Goal: Find specific page/section: Find specific page/section

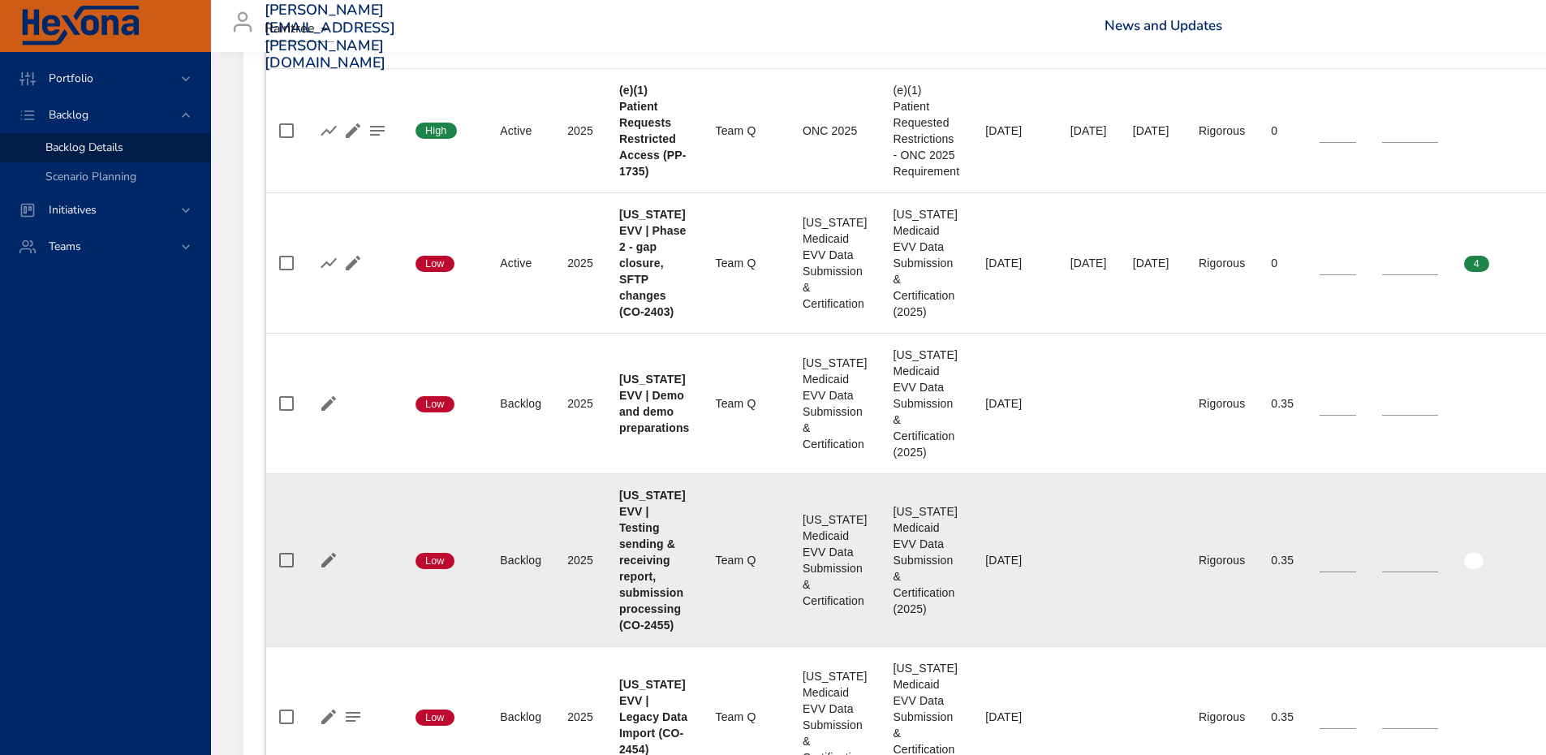
scroll to position [649, 0]
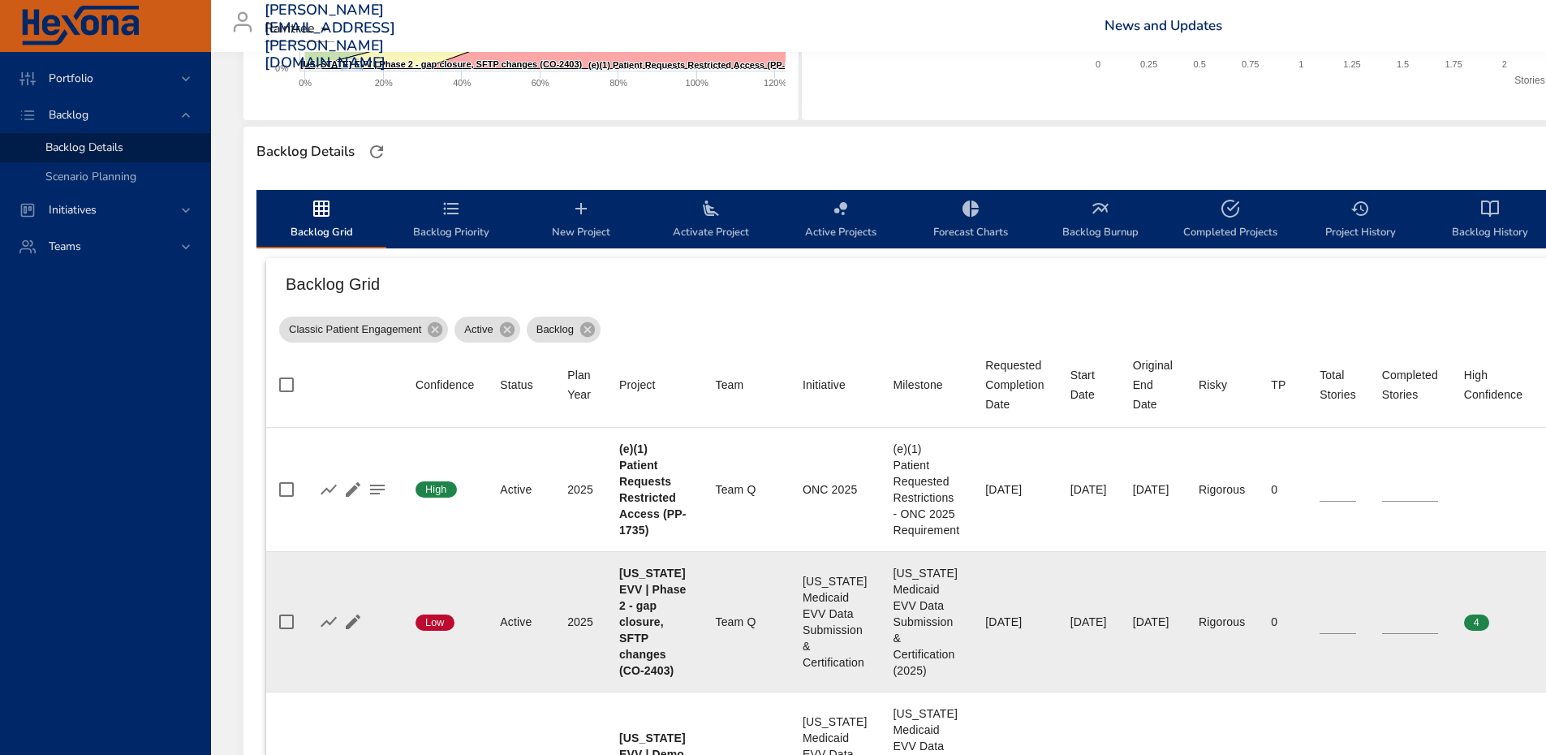
scroll to position [162, 0]
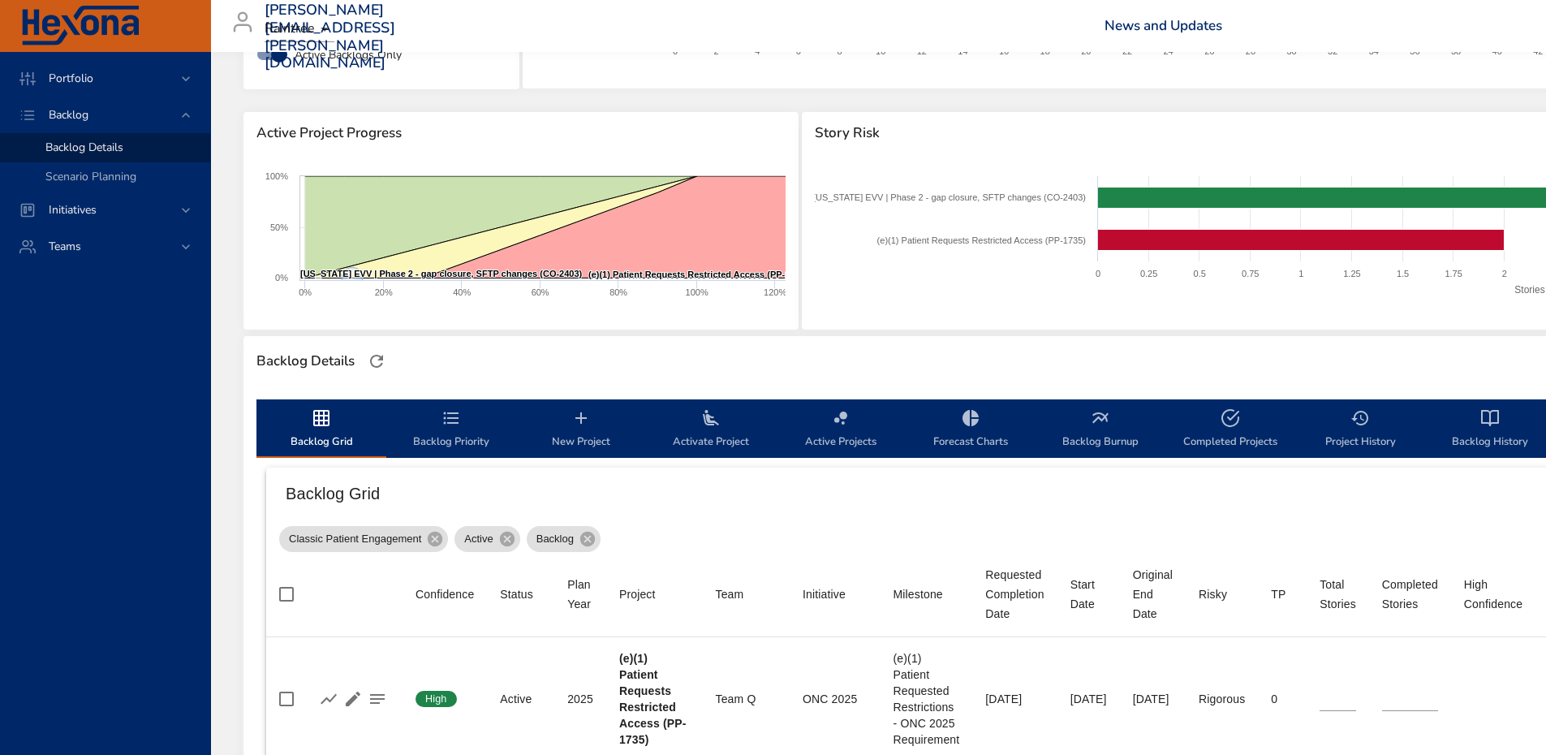
click at [168, 404] on div "Portfolio Backlog Backlog Details Scenario Planning Initiatives Teams" at bounding box center [105, 403] width 211 height 703
click at [100, 460] on div "Portfolio Backlog Backlog Details Scenario Planning Initiatives Teams" at bounding box center [105, 403] width 211 height 703
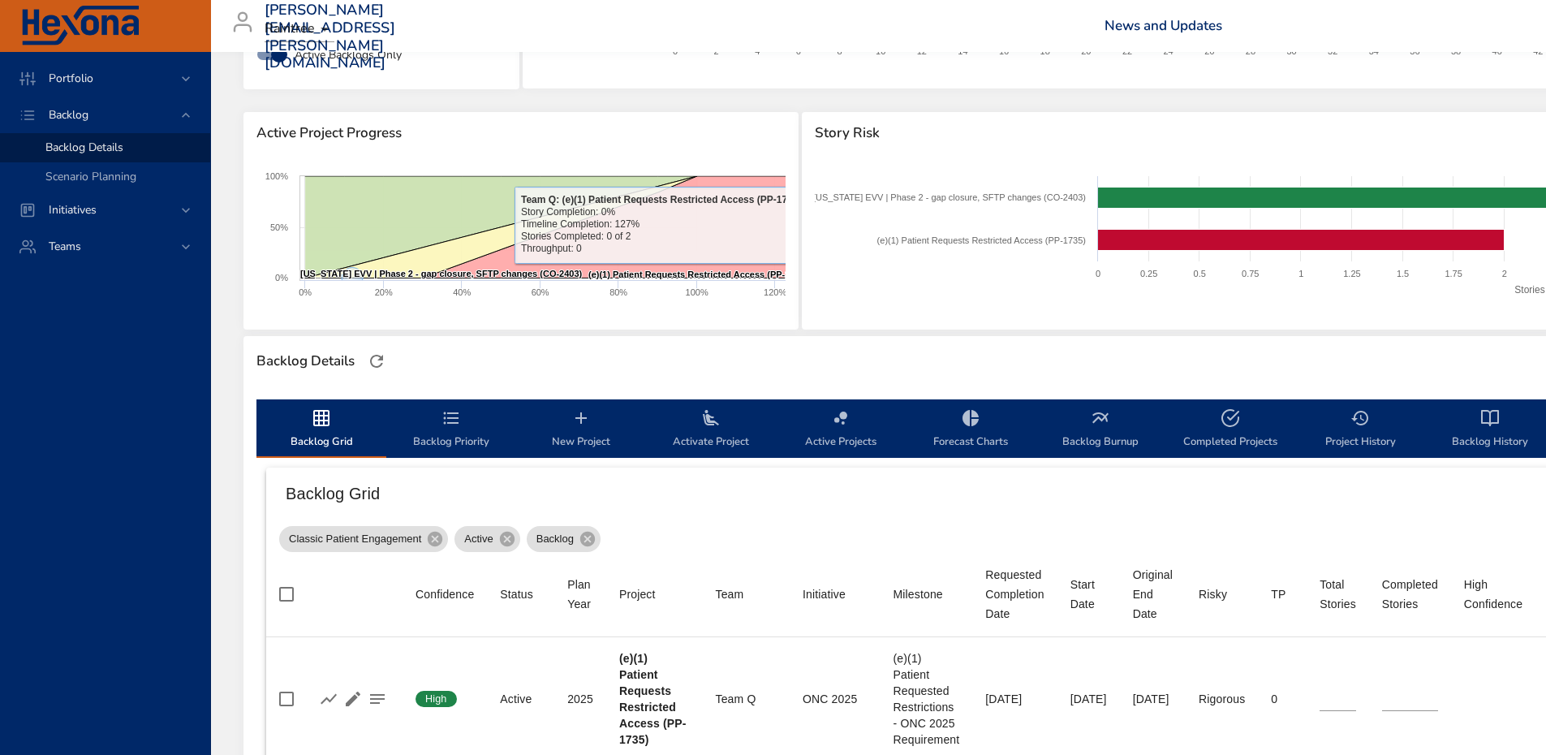
scroll to position [81, 0]
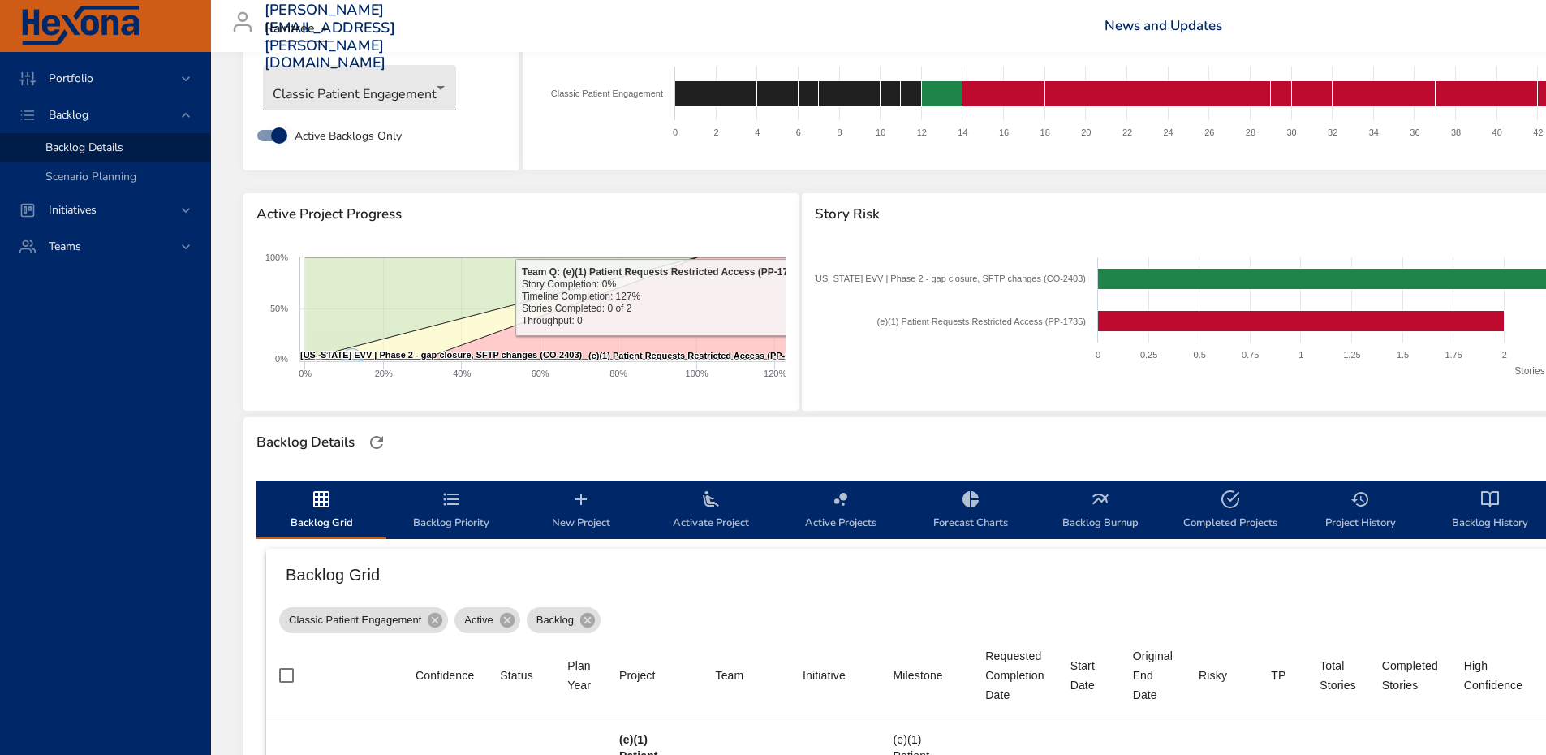
click at [398, 97] on body "Portfolio Backlog Backlog Details Scenario Planning Initiatives Teams [PERSON_N…" at bounding box center [773, 296] width 1546 height 755
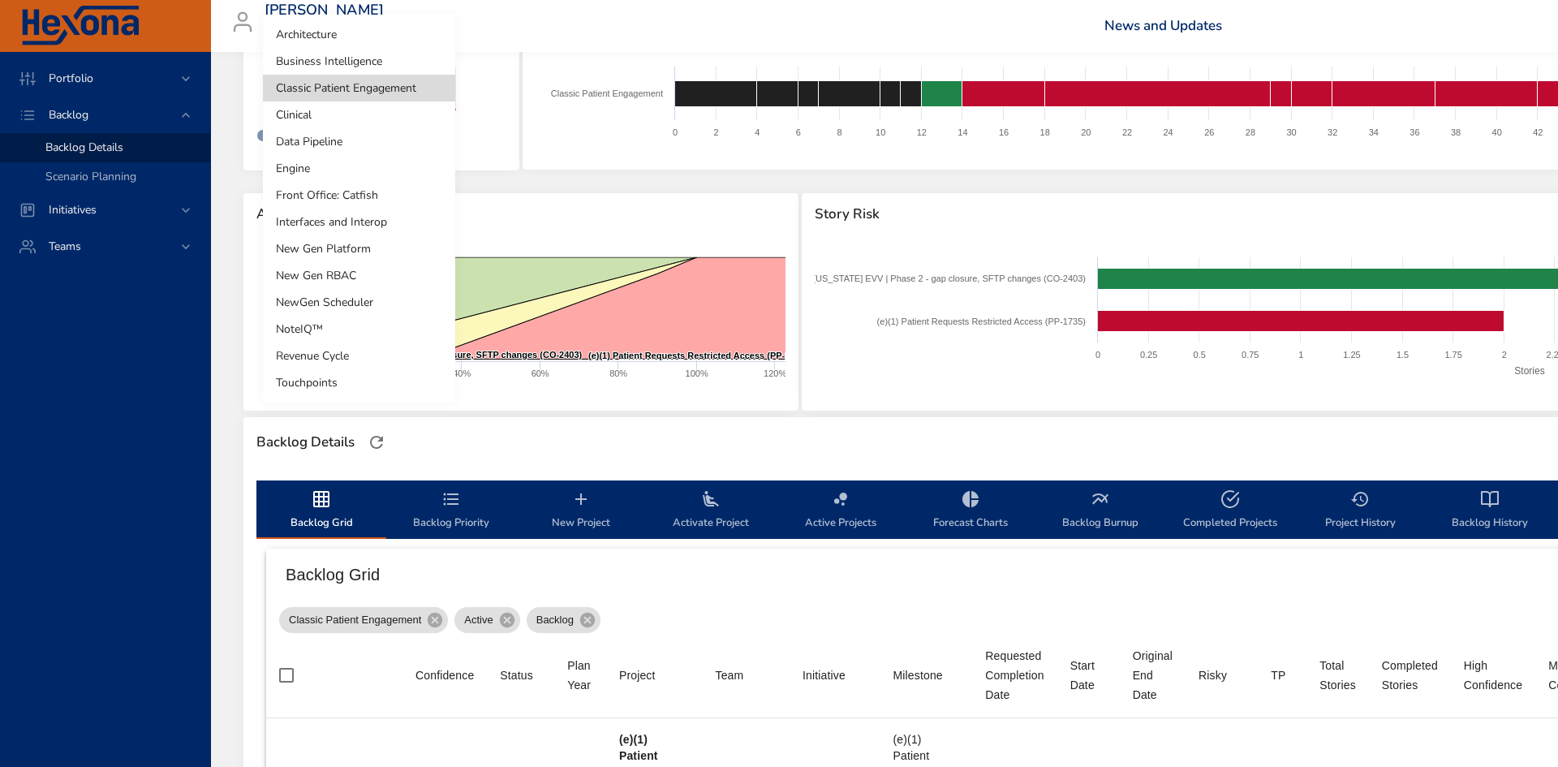
click at [519, 192] on div at bounding box center [779, 383] width 1558 height 767
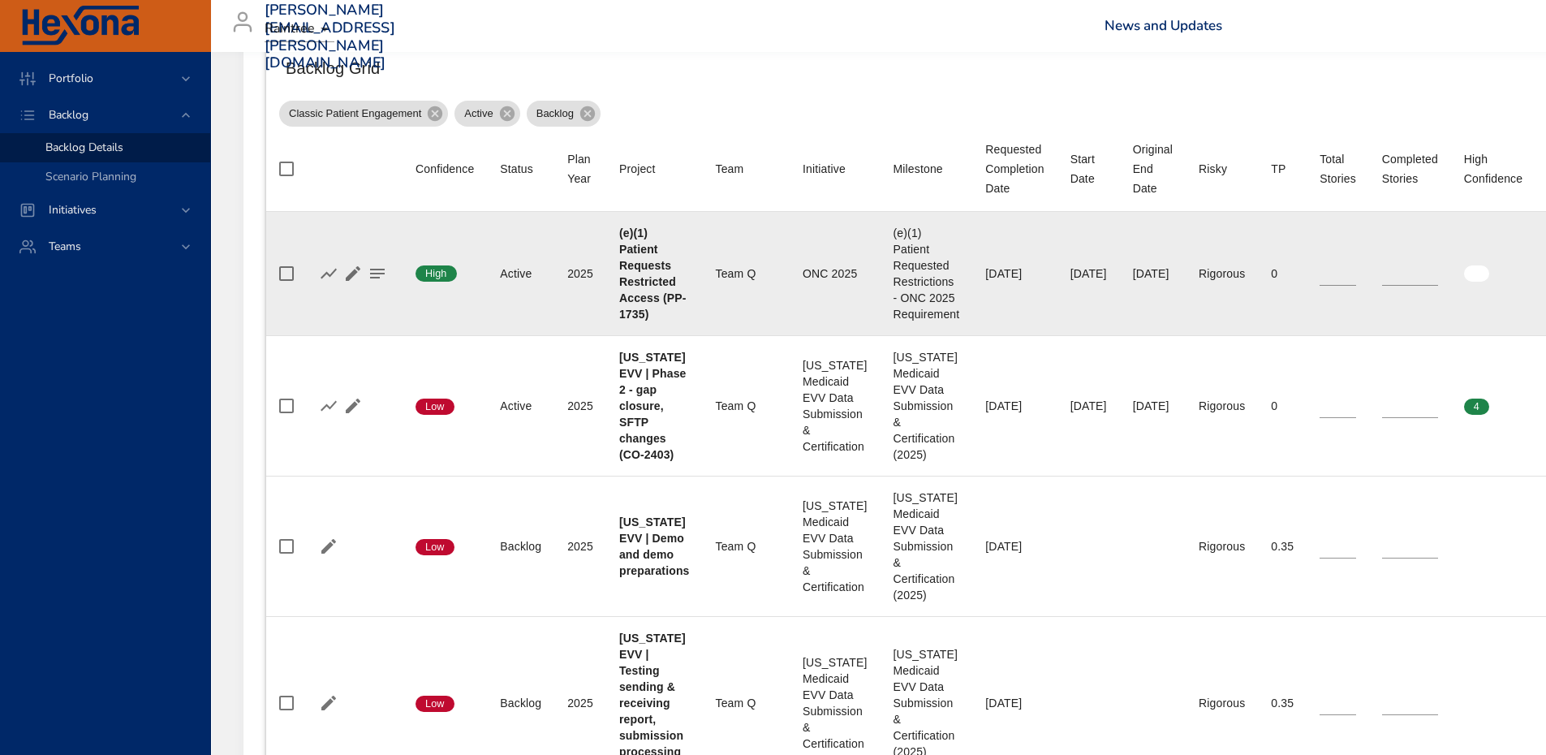
scroll to position [649, 0]
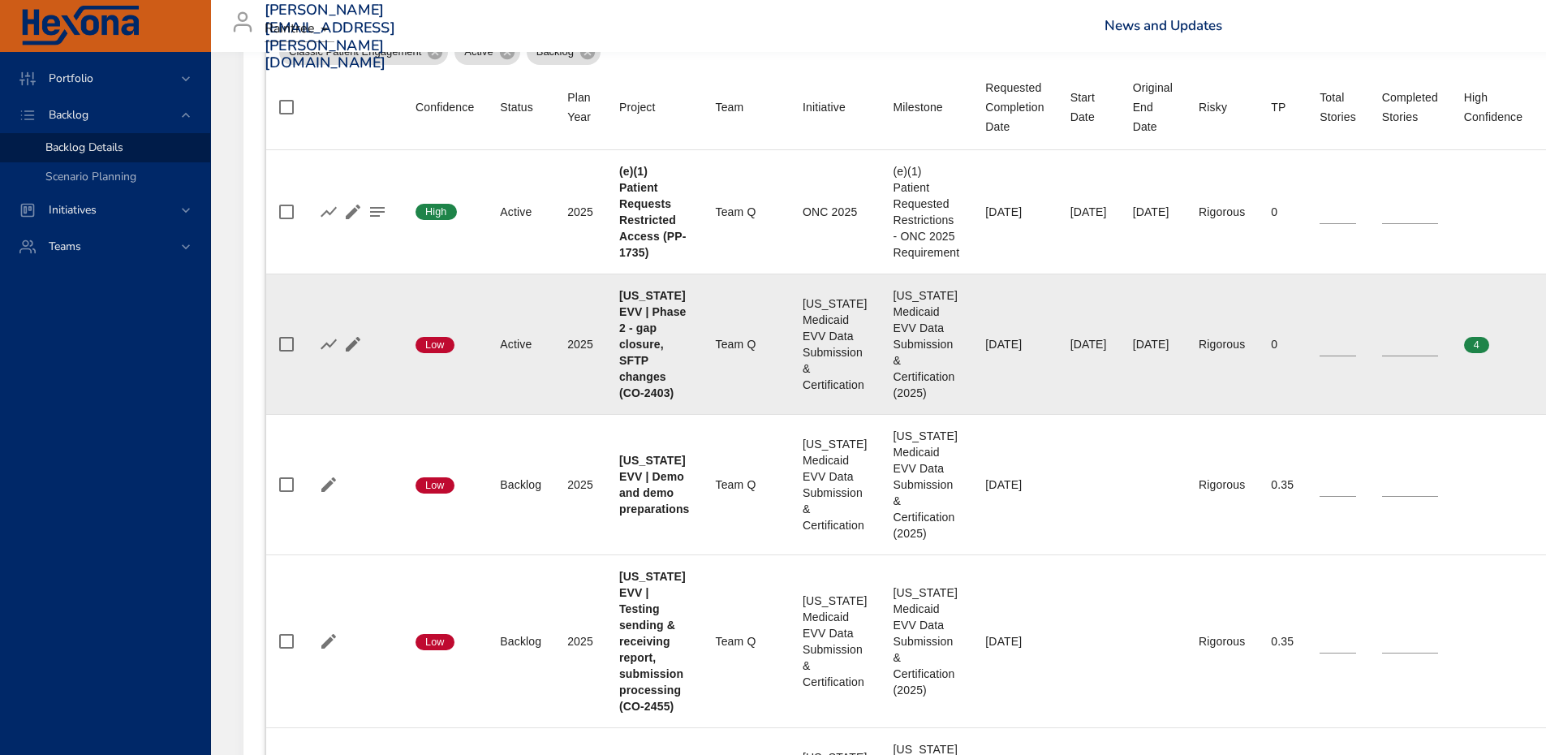
drag, startPoint x: 134, startPoint y: 424, endPoint x: 614, endPoint y: 306, distance: 493.9
click at [133, 424] on div "Portfolio Backlog Backlog Details Scenario Planning Initiatives Teams" at bounding box center [105, 403] width 211 height 703
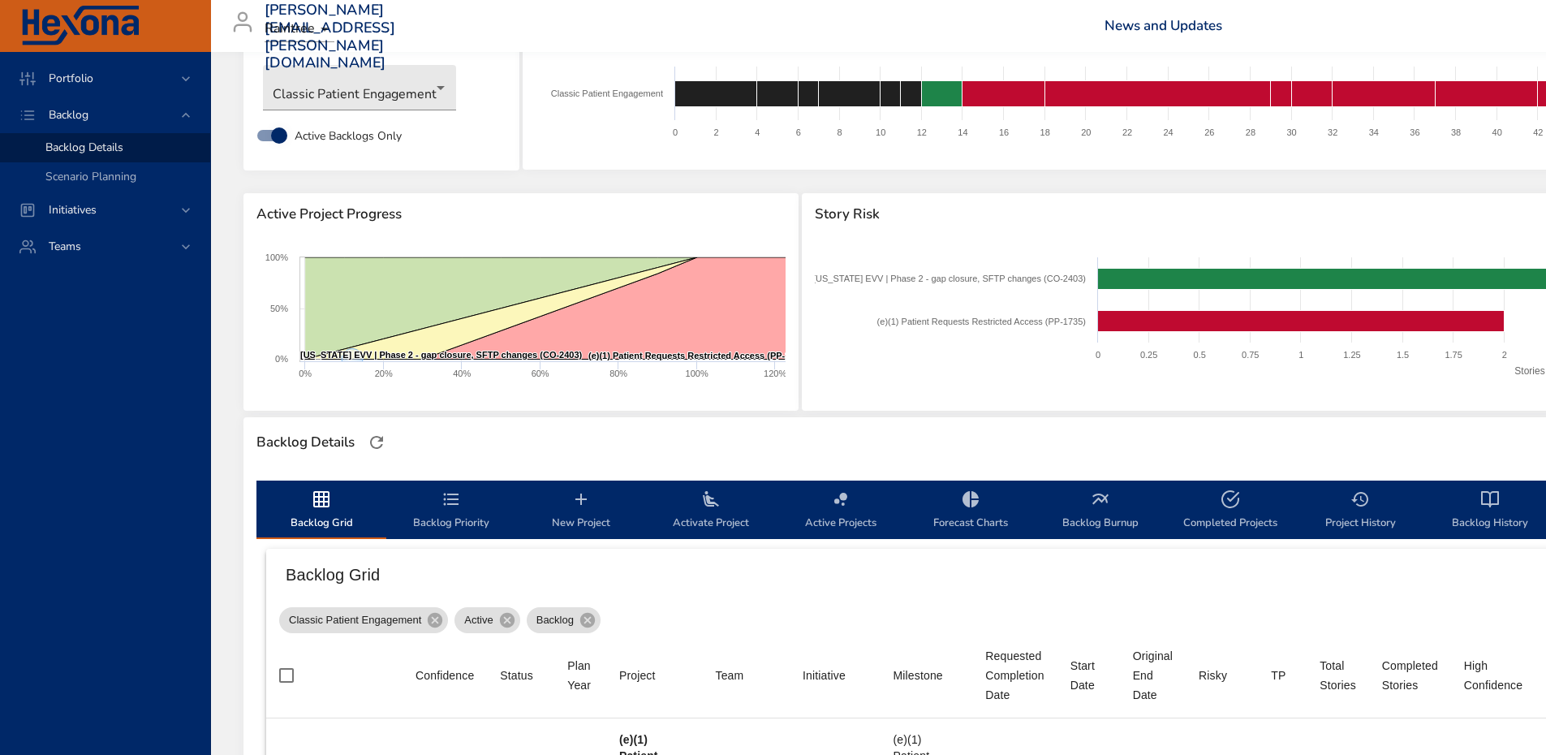
scroll to position [0, 0]
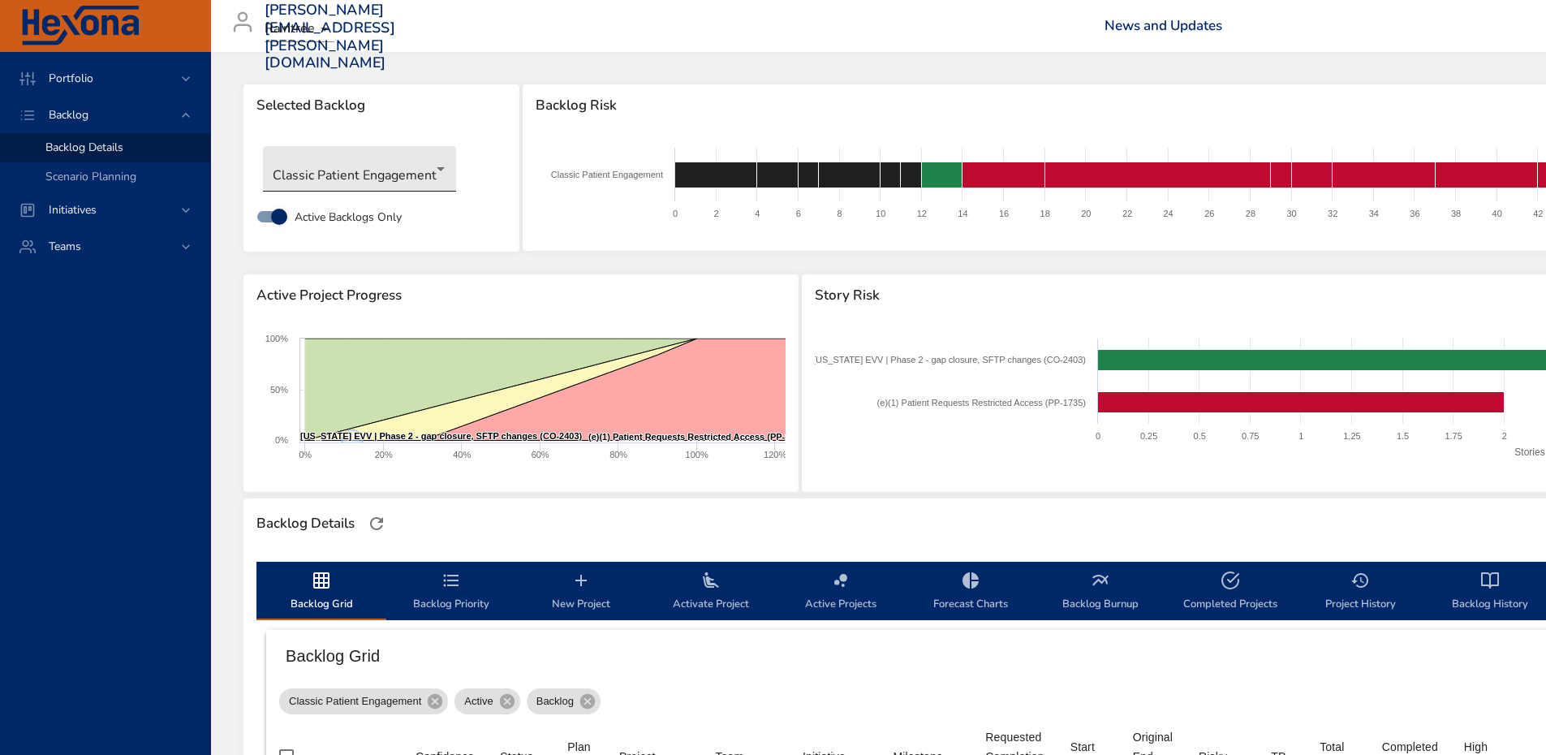
click at [392, 156] on body "Portfolio Backlog Backlog Details Scenario Planning Initiatives Teams [PERSON_N…" at bounding box center [773, 377] width 1546 height 755
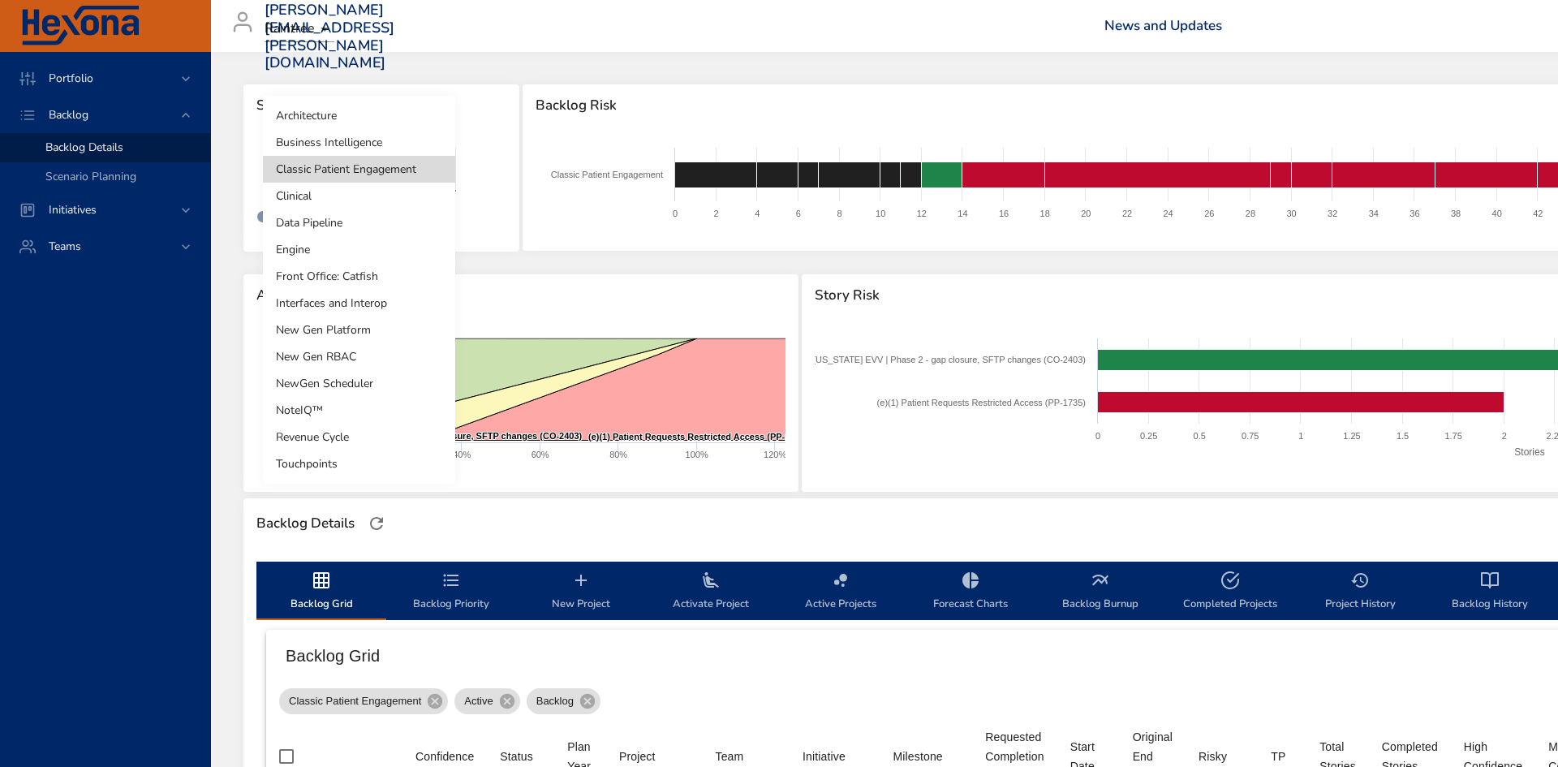
click at [361, 280] on li "Front Office: Catfish" at bounding box center [359, 276] width 192 height 27
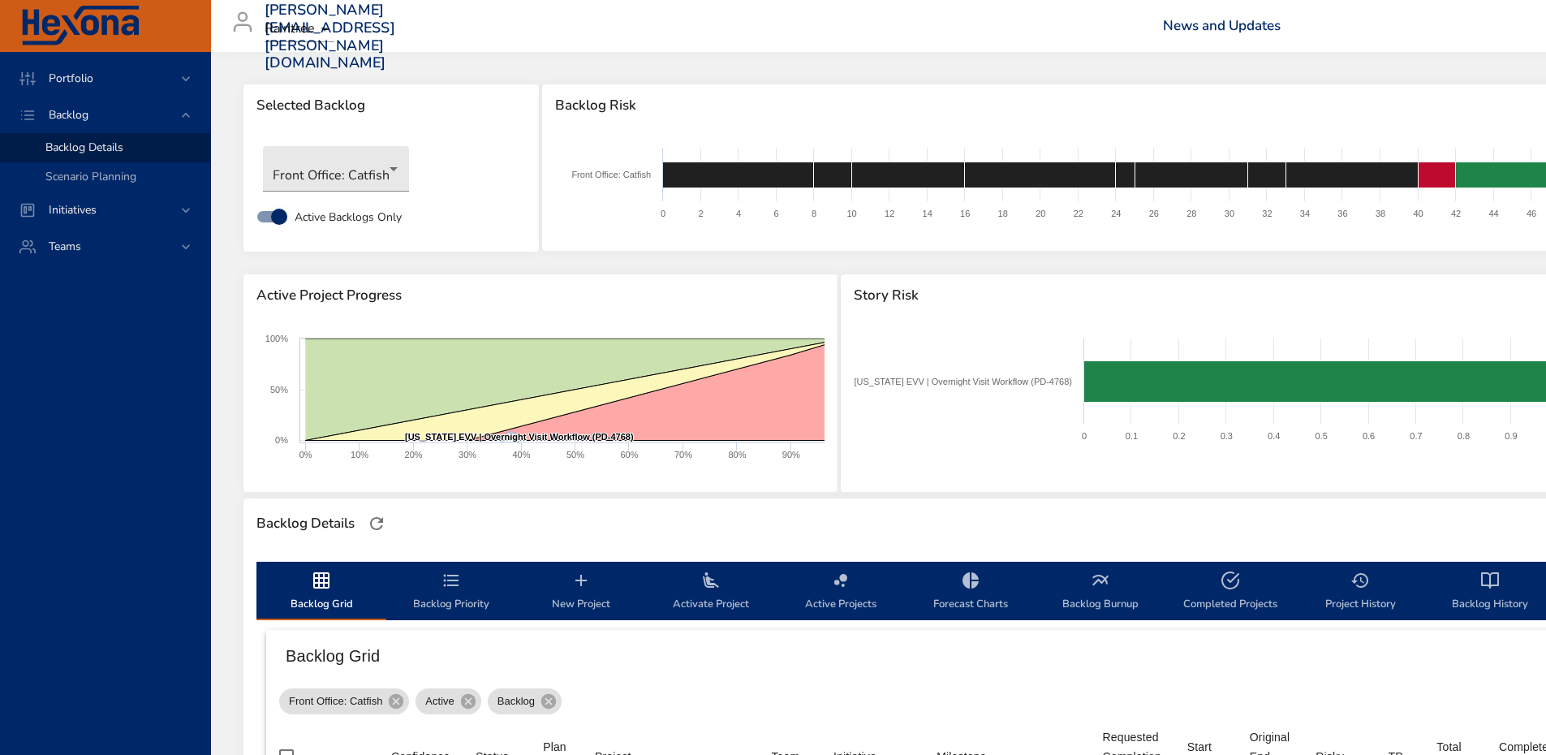
drag, startPoint x: 825, startPoint y: 676, endPoint x: 889, endPoint y: 509, distance: 179.1
click at [825, 676] on div "Backlog Grid" at bounding box center [1137, 656] width 1743 height 52
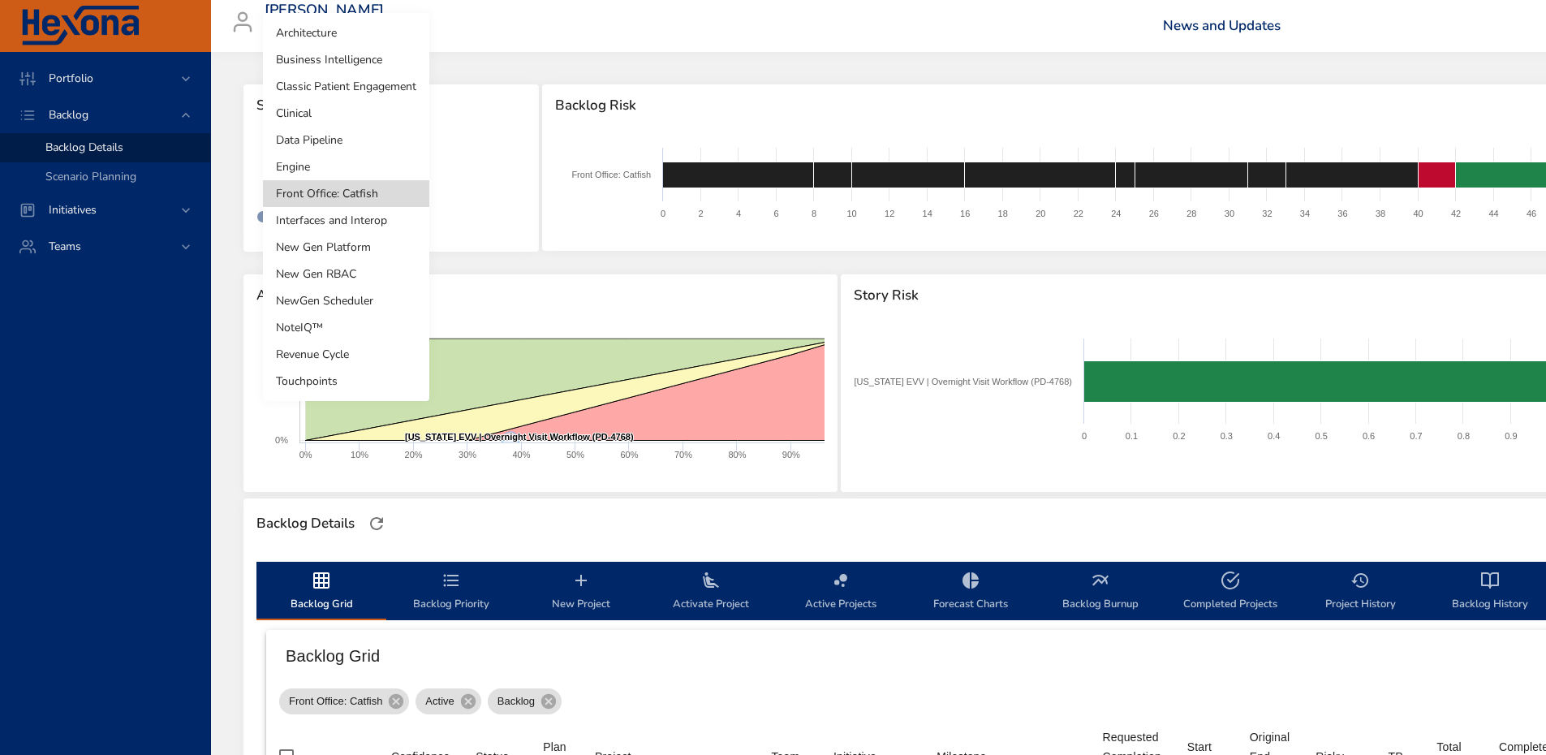
click at [368, 184] on body "Portfolio Backlog Backlog Details Scenario Planning Initiatives Teams [PERSON_N…" at bounding box center [773, 377] width 1546 height 755
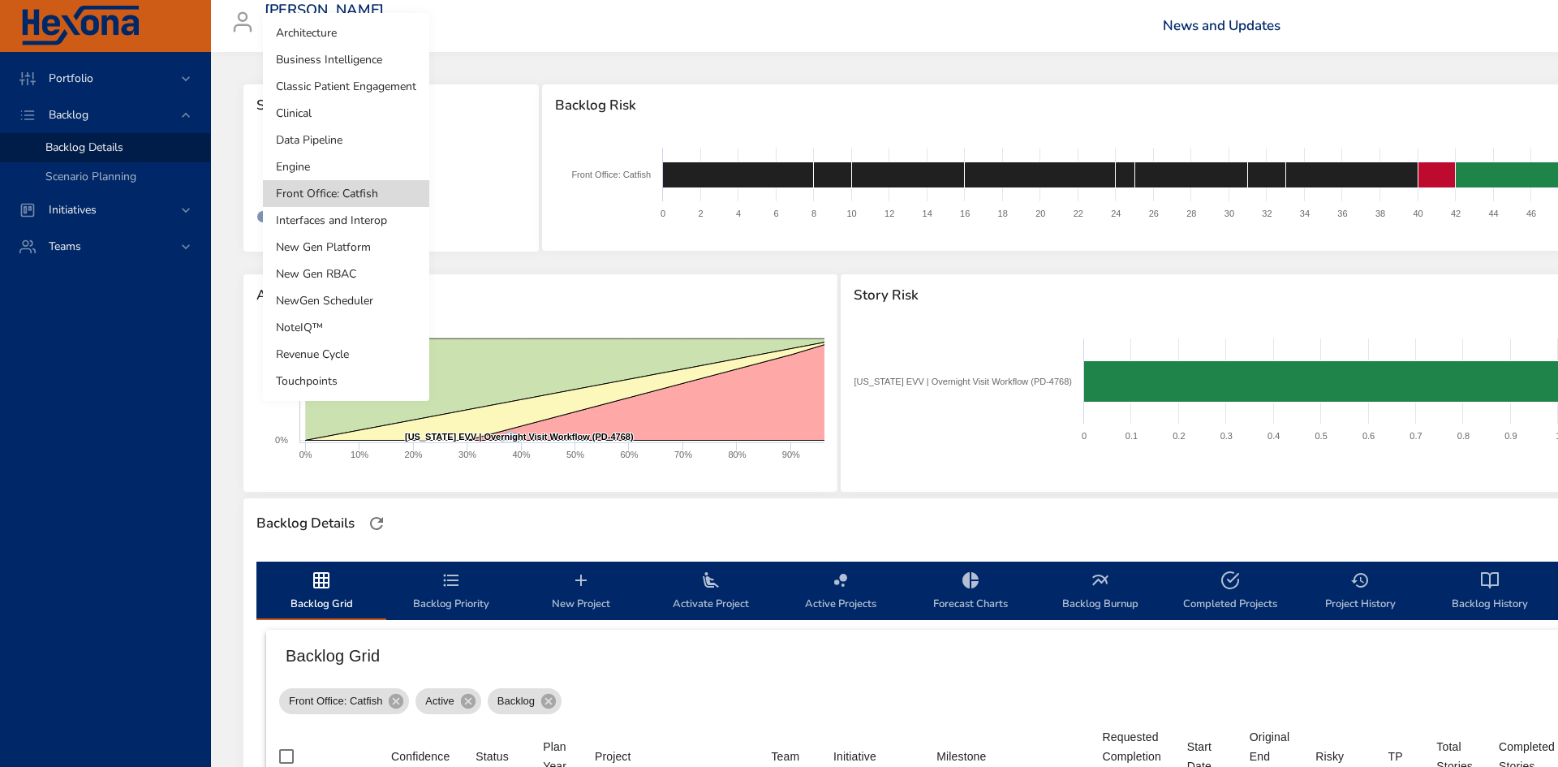
click at [353, 119] on li "Clinical" at bounding box center [346, 113] width 166 height 27
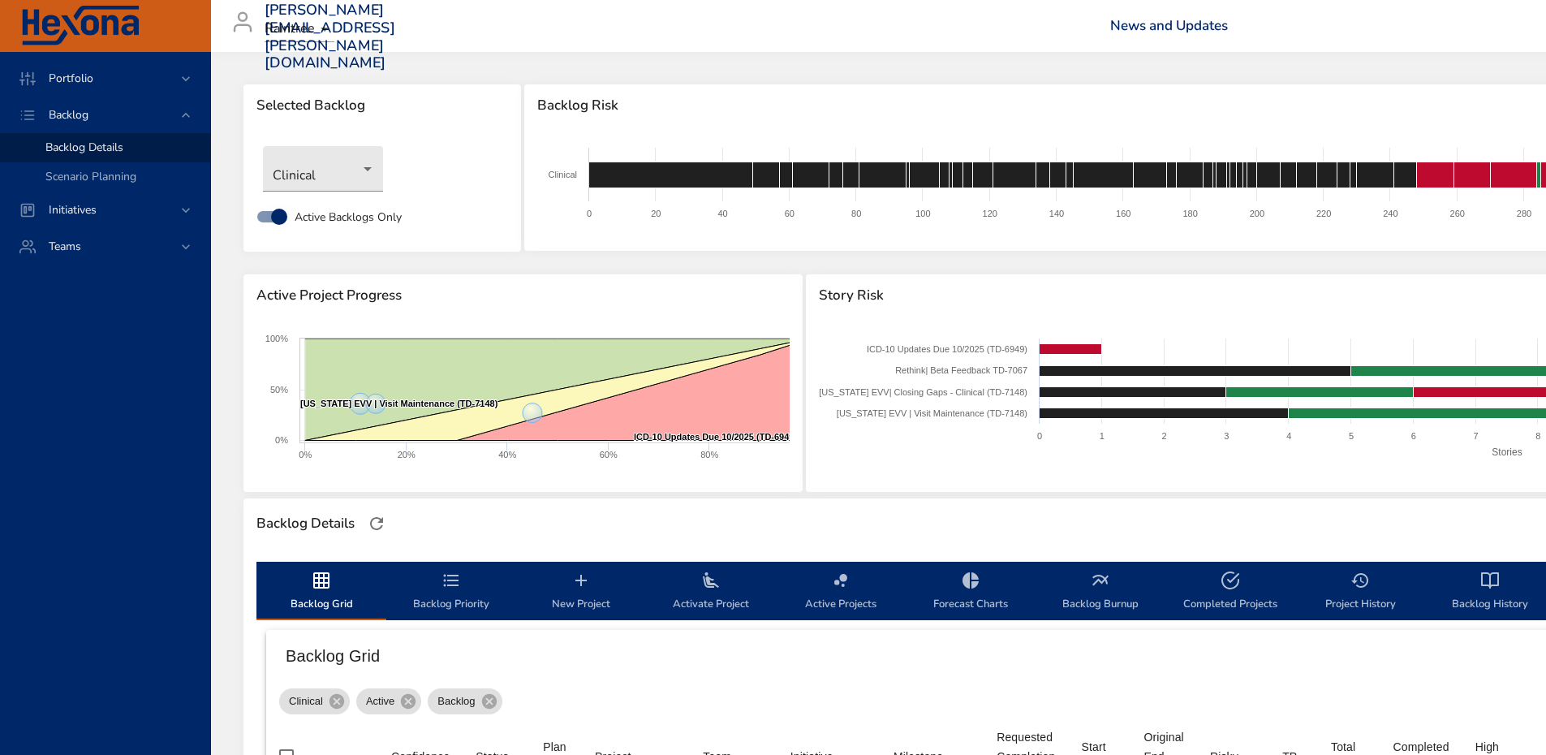
drag, startPoint x: 743, startPoint y: 707, endPoint x: 756, endPoint y: 650, distance: 58.3
click at [743, 707] on div "Clinical Active Backlog" at bounding box center [1085, 698] width 1612 height 32
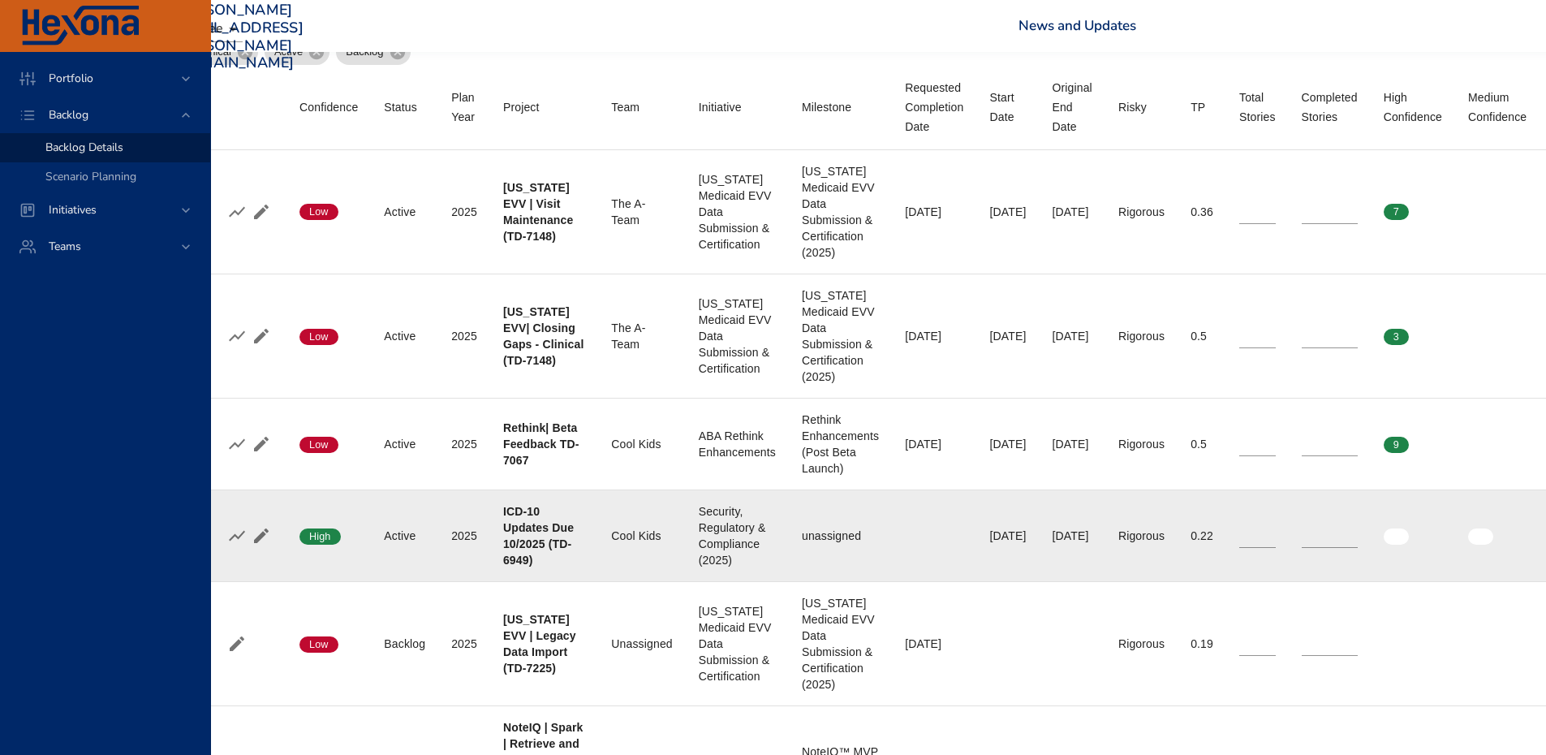
scroll to position [649, 30]
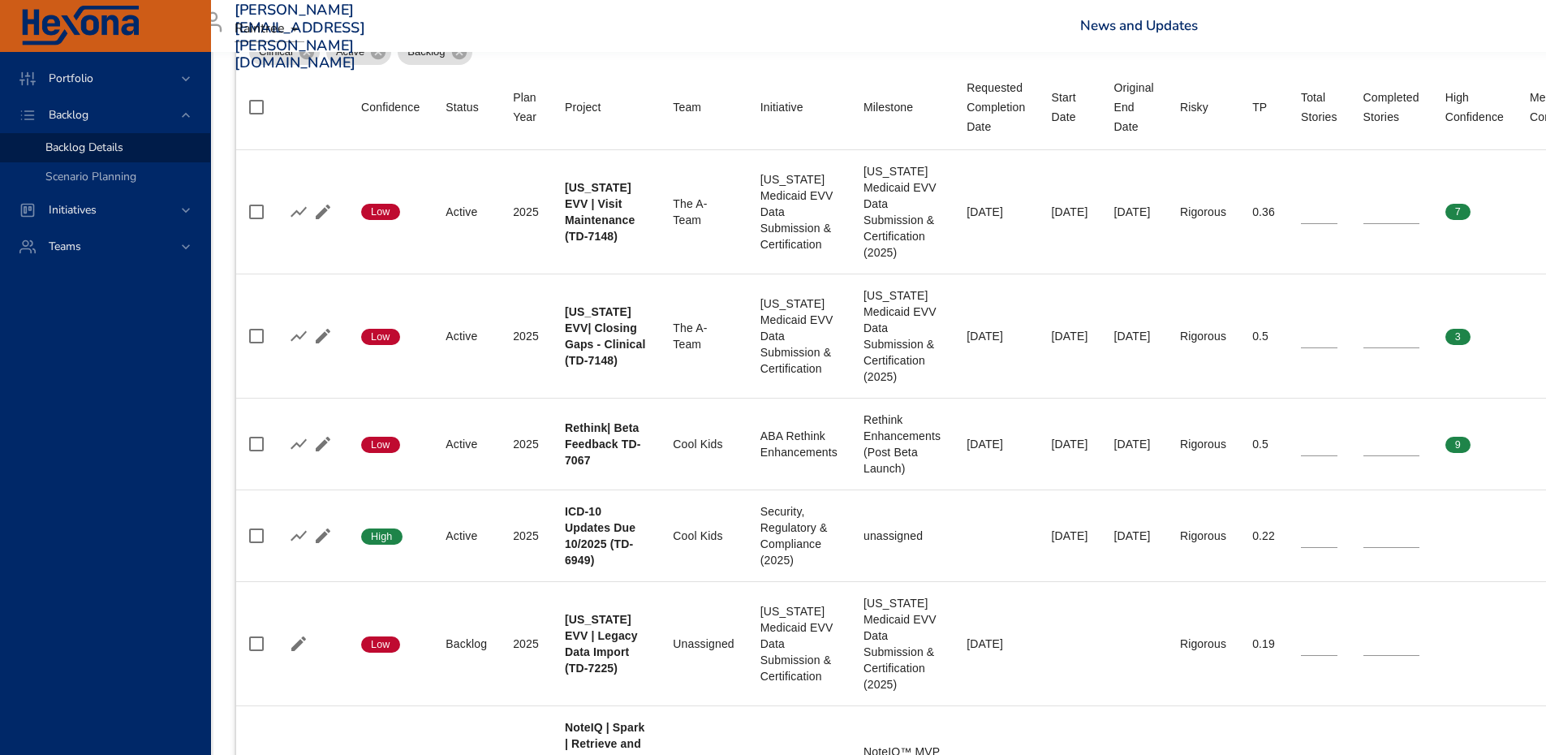
drag, startPoint x: 83, startPoint y: 436, endPoint x: 105, endPoint y: 428, distance: 23.4
click at [84, 436] on div "Portfolio Backlog Backlog Details Scenario Planning Initiatives Teams" at bounding box center [105, 403] width 211 height 703
click at [136, 337] on div "Portfolio Backlog Backlog Details Scenario Planning Initiatives Teams" at bounding box center [105, 403] width 211 height 703
click at [127, 334] on div "Portfolio Backlog Backlog Details Scenario Planning Initiatives Teams" at bounding box center [105, 403] width 211 height 703
drag, startPoint x: 75, startPoint y: 589, endPoint x: 209, endPoint y: 473, distance: 177.2
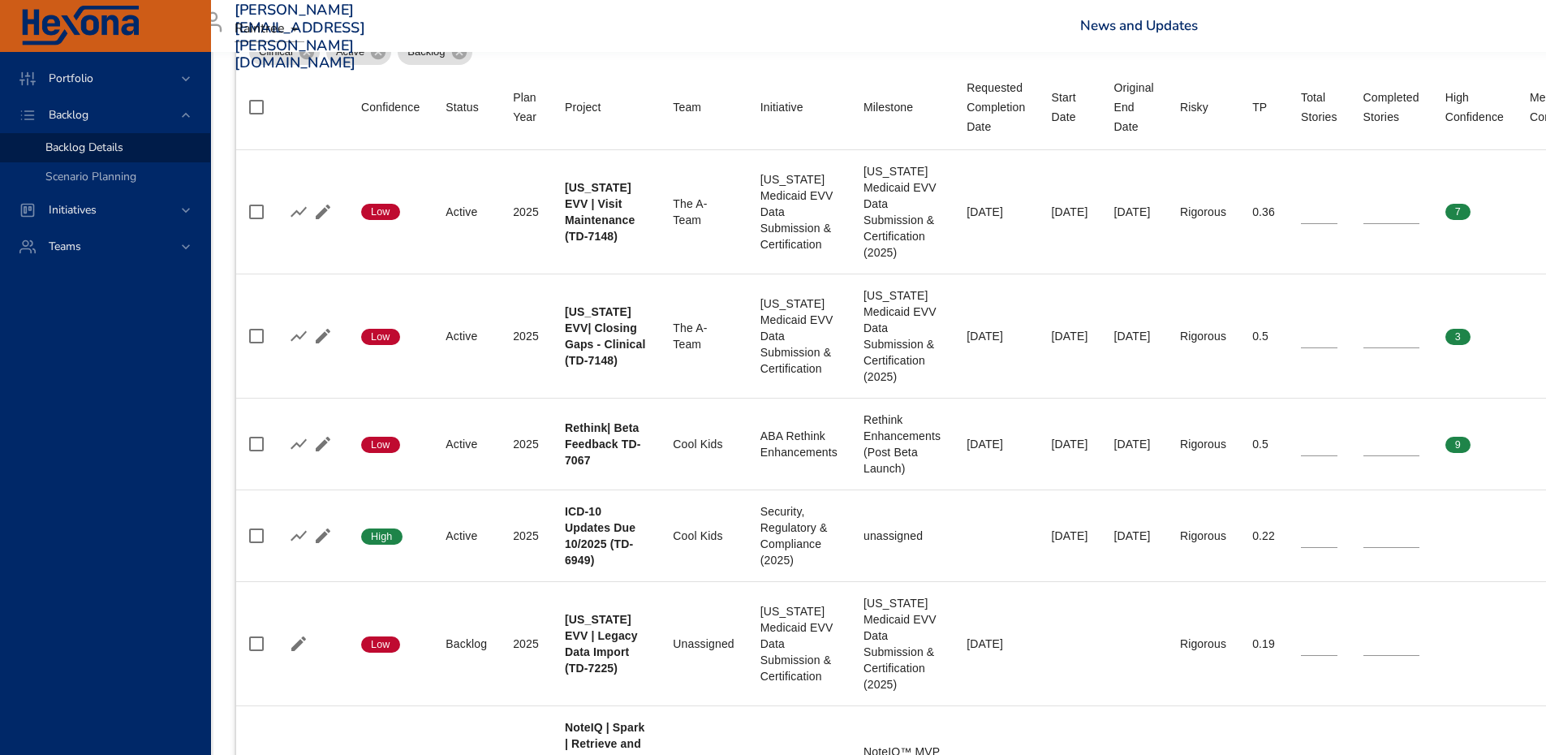
click at [75, 589] on div "Portfolio Backlog Backlog Details Scenario Planning Initiatives Teams" at bounding box center [105, 403] width 211 height 703
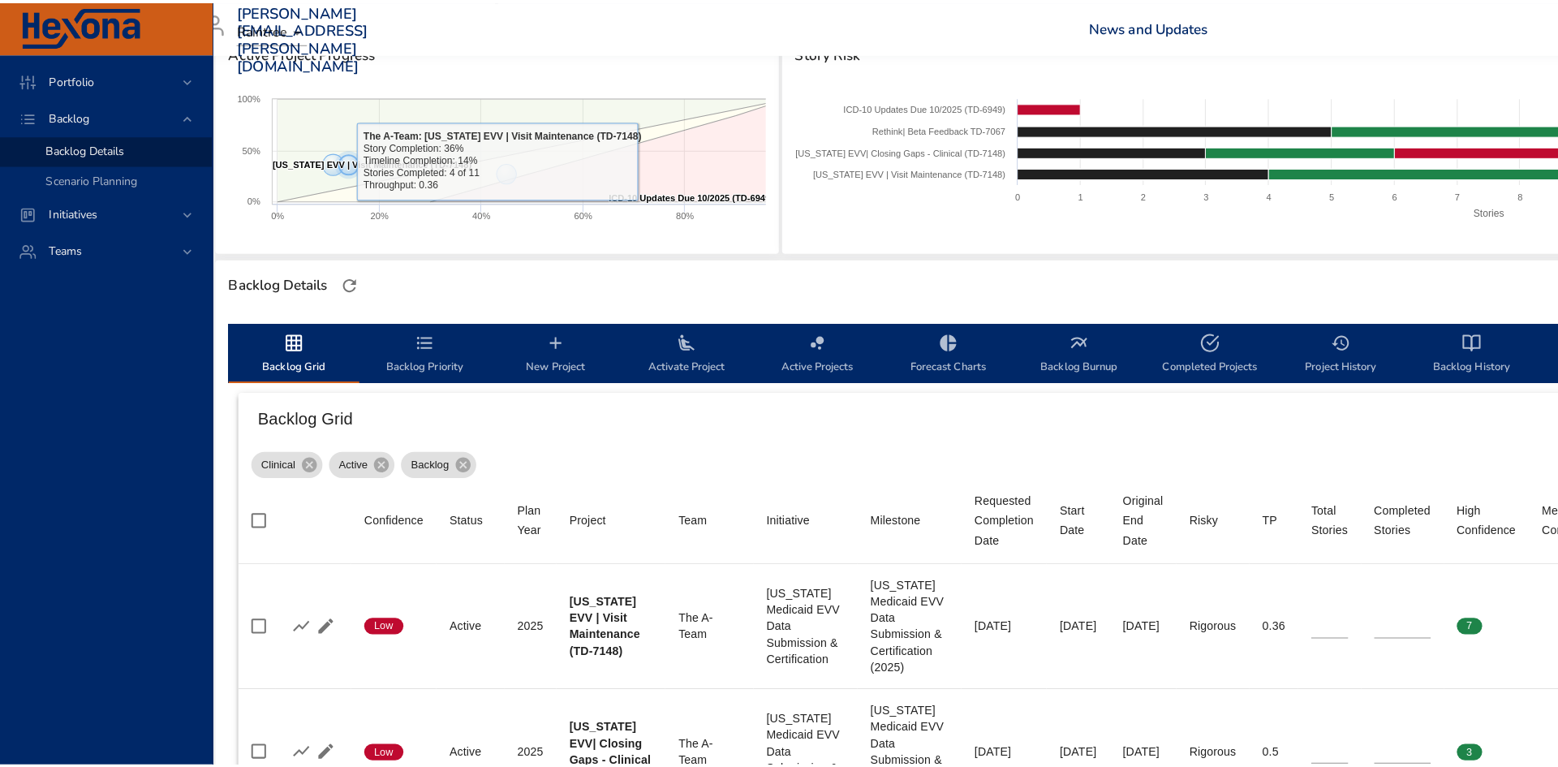
scroll to position [0, 30]
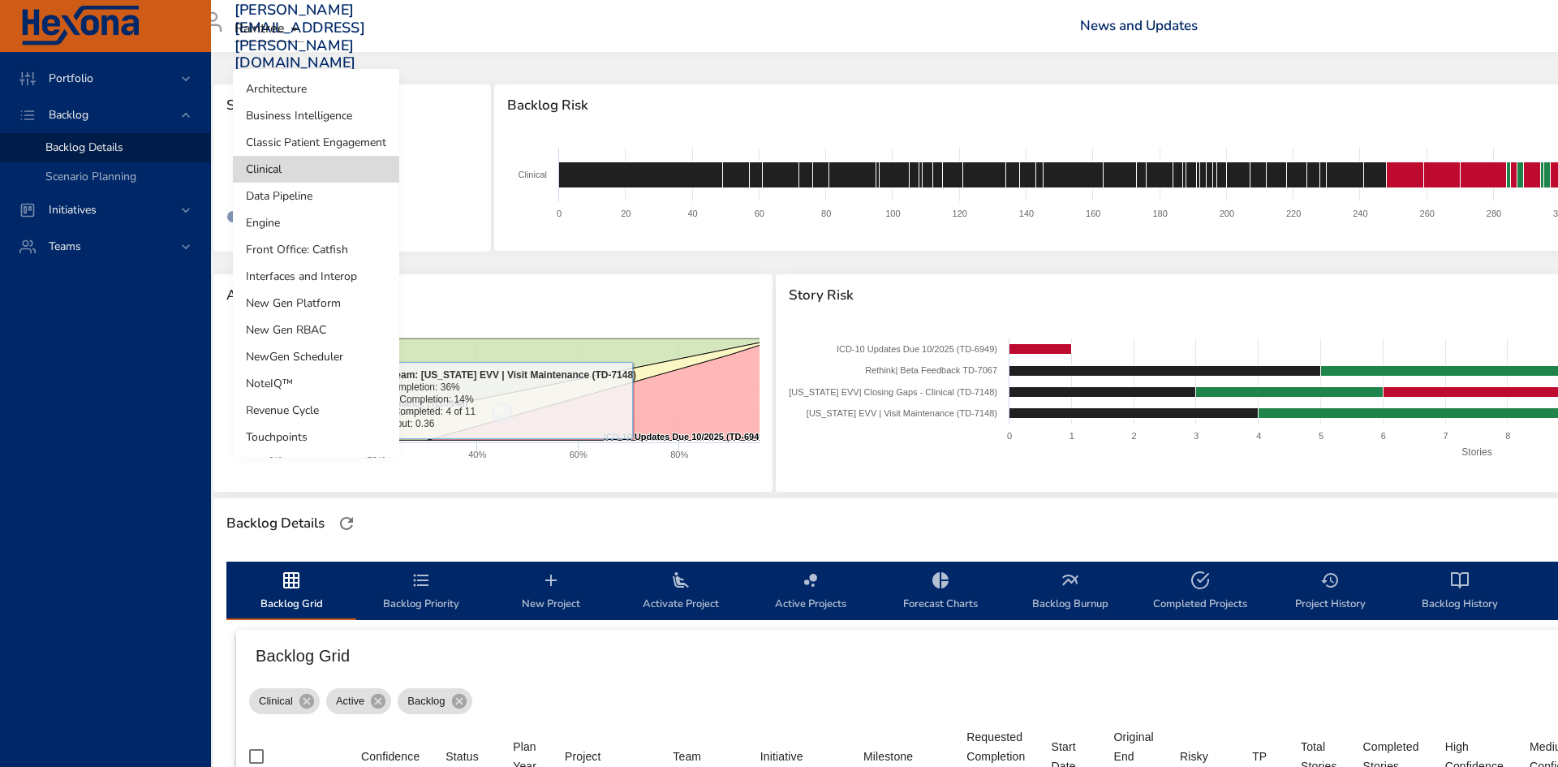
click at [298, 156] on body "Portfolio Backlog Backlog Details Scenario Planning Initiatives Teams [PERSON_N…" at bounding box center [749, 383] width 1558 height 767
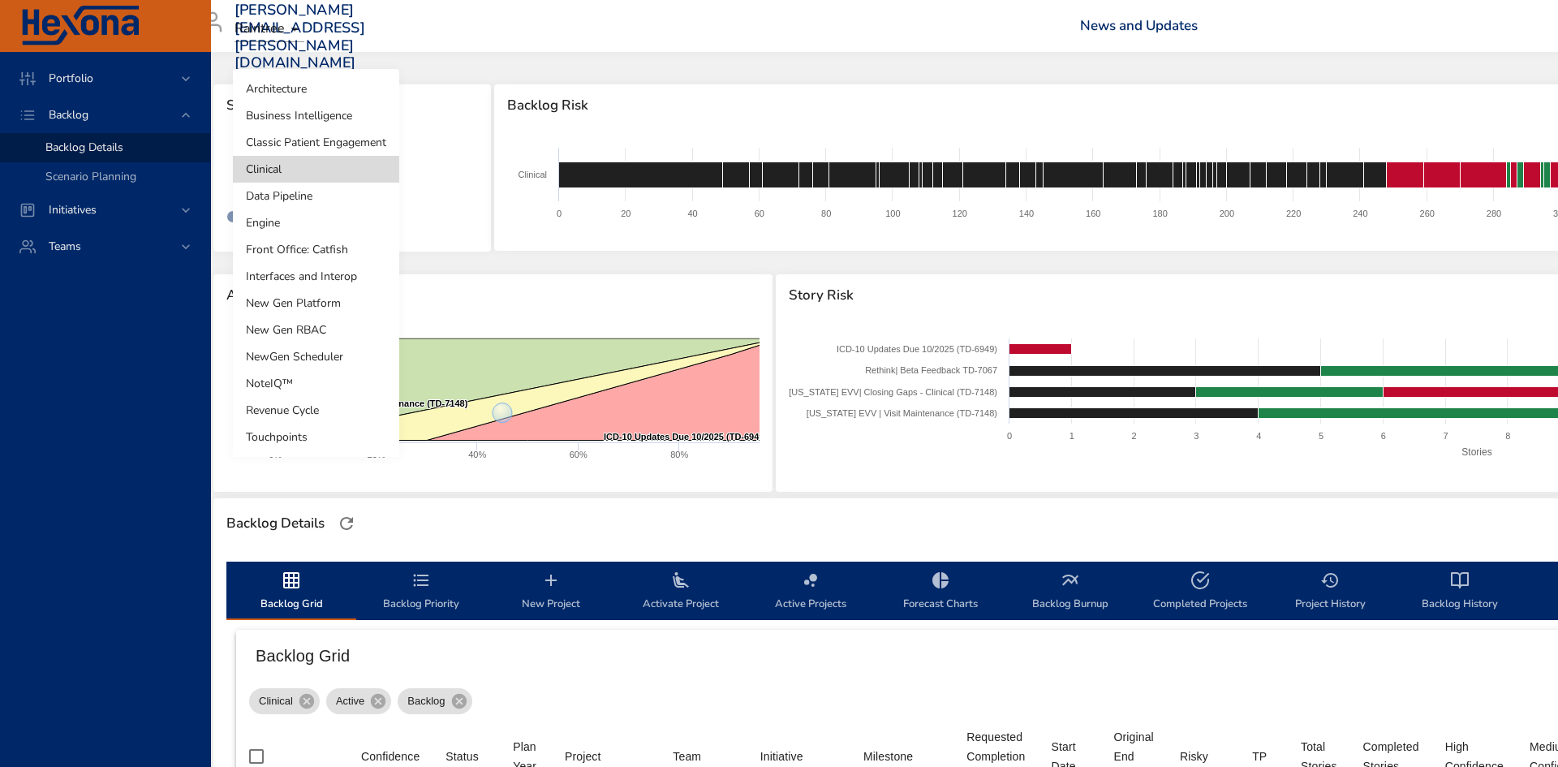
click at [300, 140] on li "Classic Patient Engagement" at bounding box center [316, 142] width 166 height 27
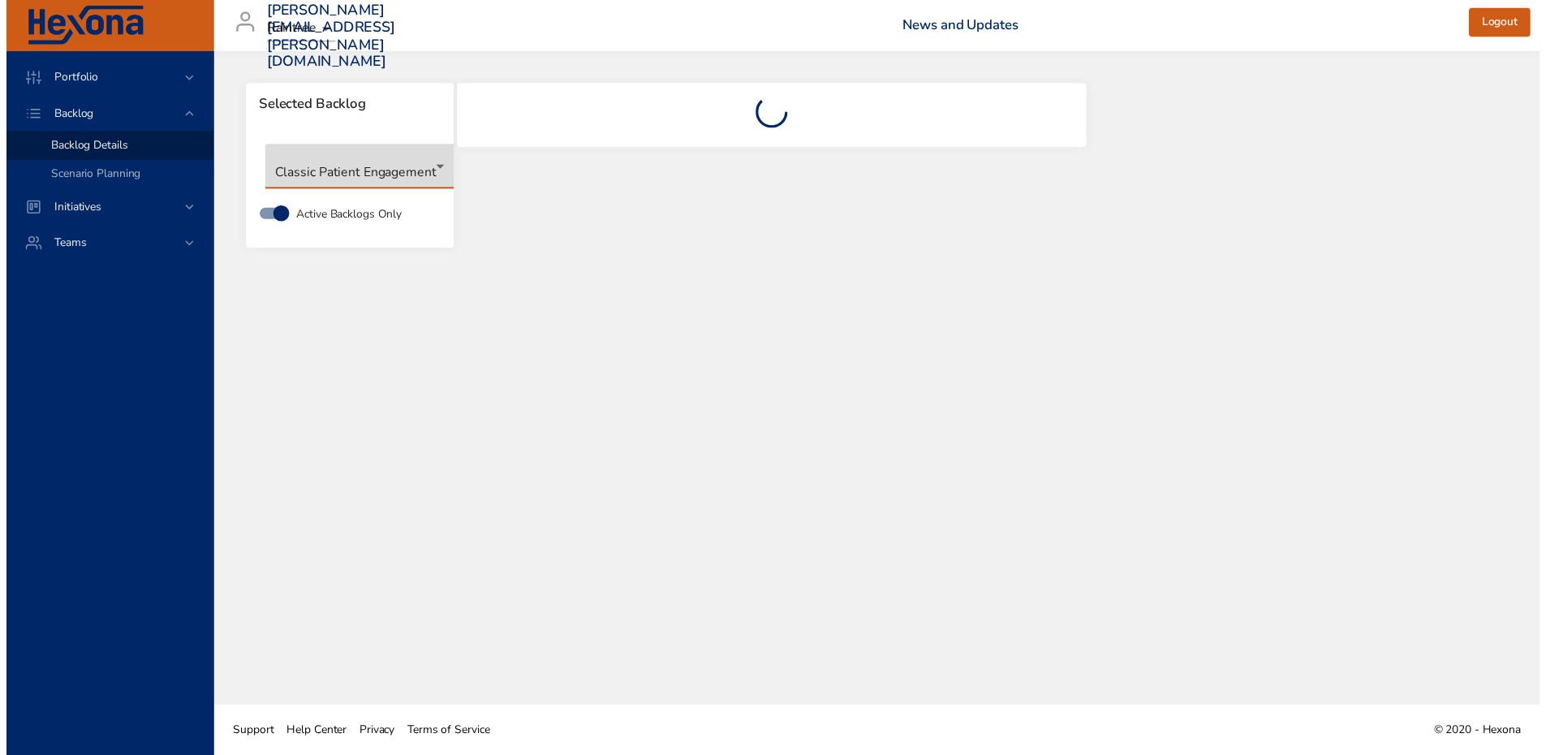
scroll to position [0, 0]
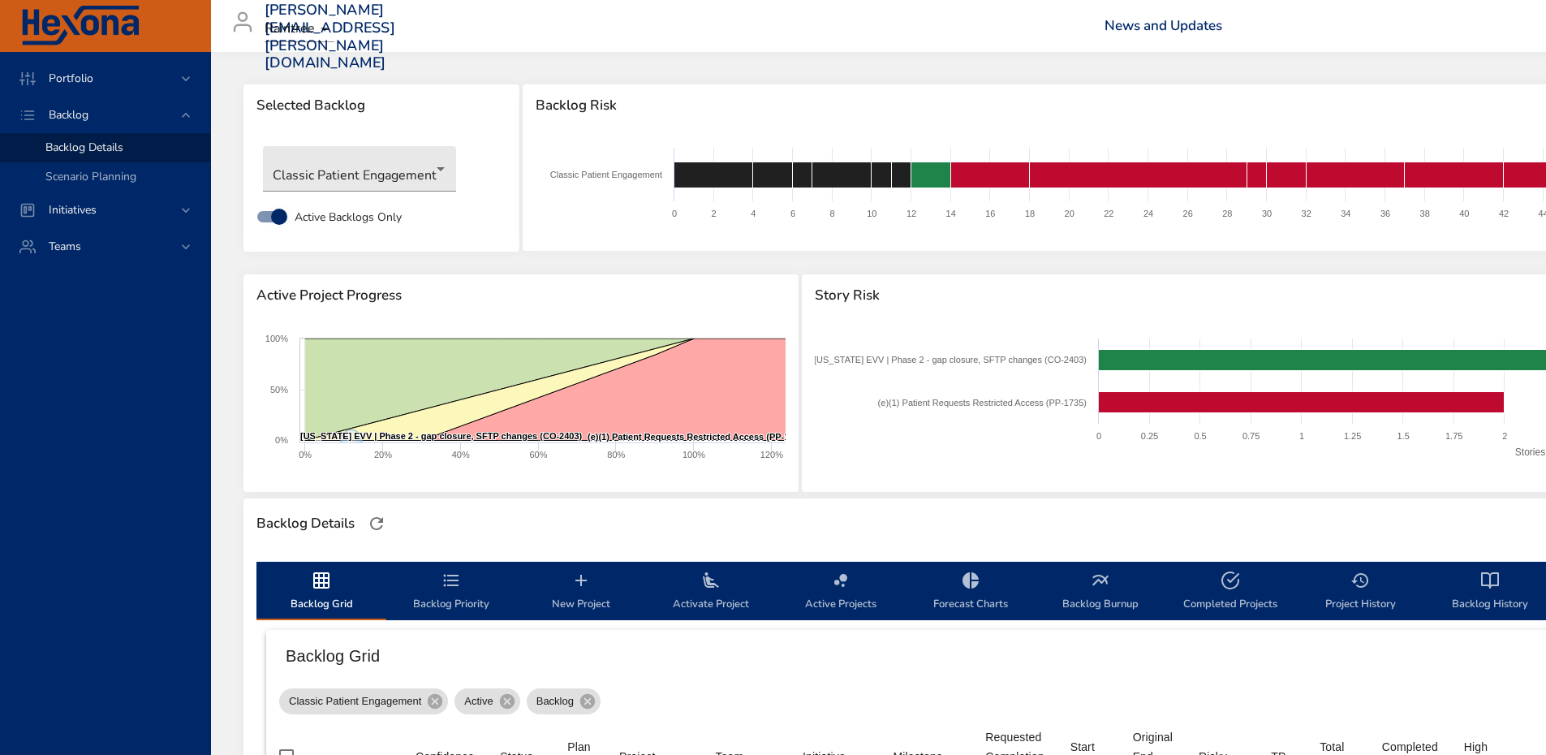
drag, startPoint x: 194, startPoint y: 461, endPoint x: 144, endPoint y: 58, distance: 406.4
click at [194, 461] on div "Portfolio Backlog Backlog Details Scenario Planning Initiatives Teams" at bounding box center [105, 403] width 211 height 703
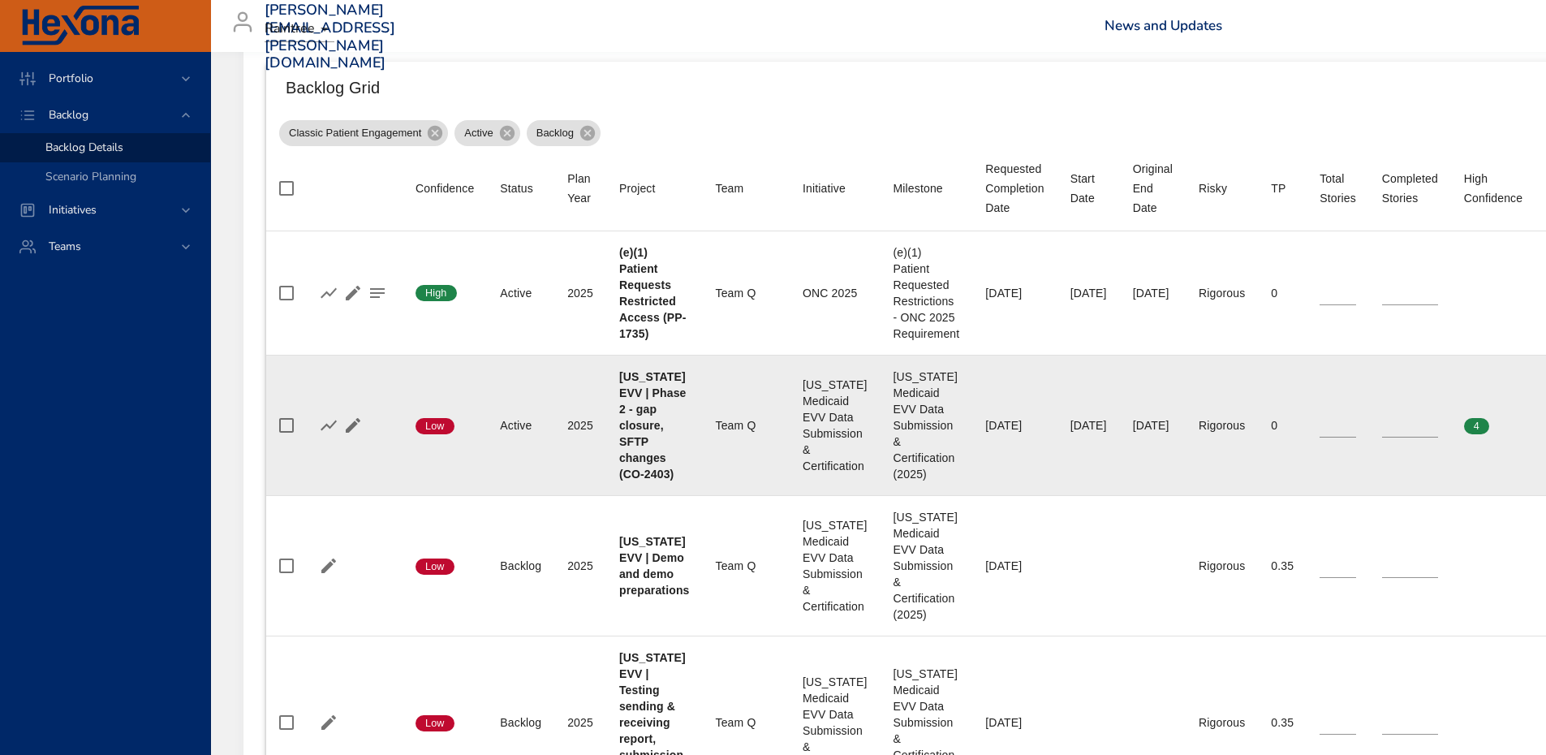
scroll to position [812, 0]
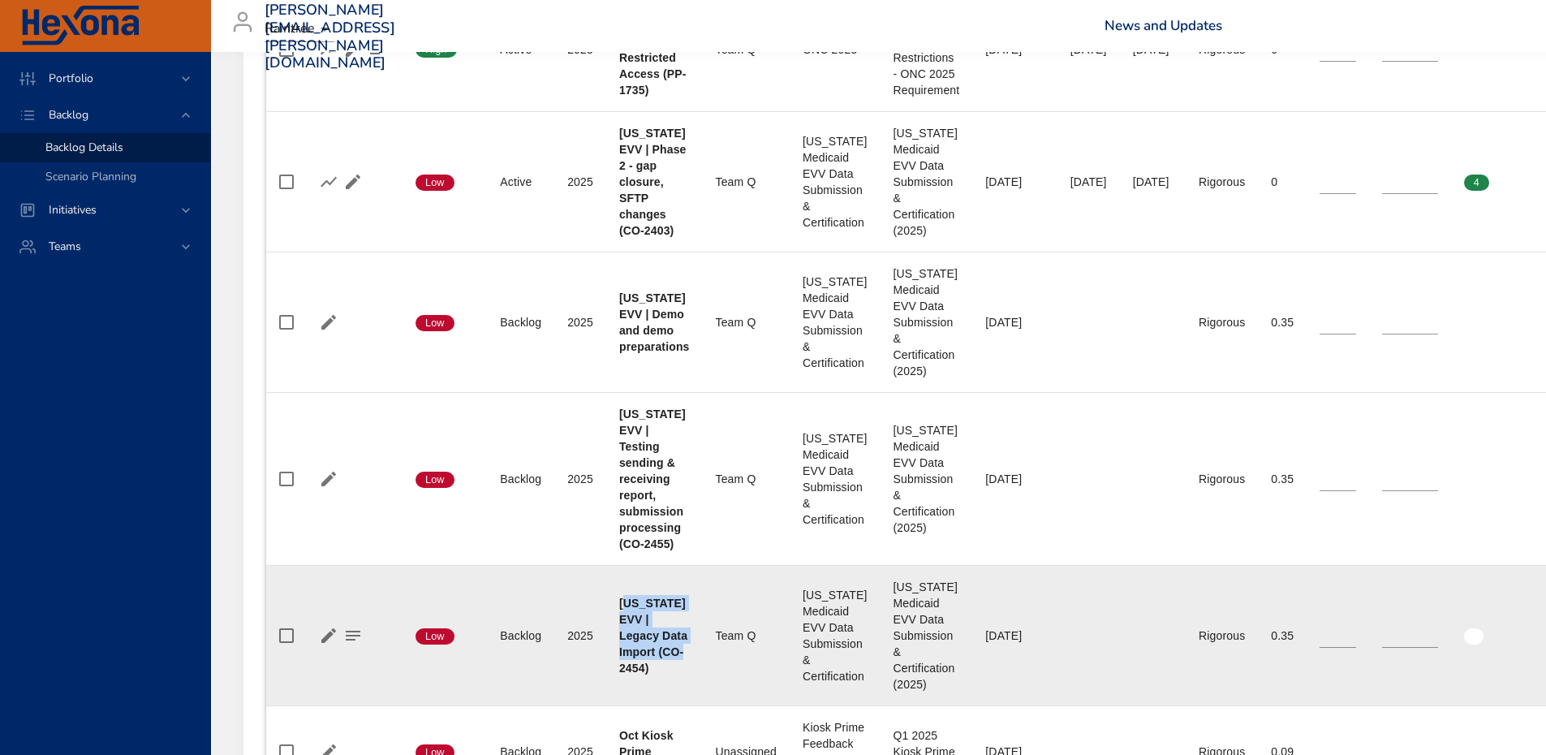
drag, startPoint x: 682, startPoint y: 648, endPoint x: 633, endPoint y: 580, distance: 83.8
click at [622, 601] on div "[US_STATE] EVV | Legacy Data Import (CO-2454)" at bounding box center [654, 635] width 71 height 81
click at [706, 575] on td "Team Team Q" at bounding box center [746, 636] width 87 height 140
drag, startPoint x: 673, startPoint y: 632, endPoint x: 618, endPoint y: 581, distance: 74.6
click at [618, 582] on tr "Confidence Low Status Backlog Plan Year [DATE] Project [US_STATE] EVV | Legacy …" at bounding box center [1079, 636] width 1626 height 140
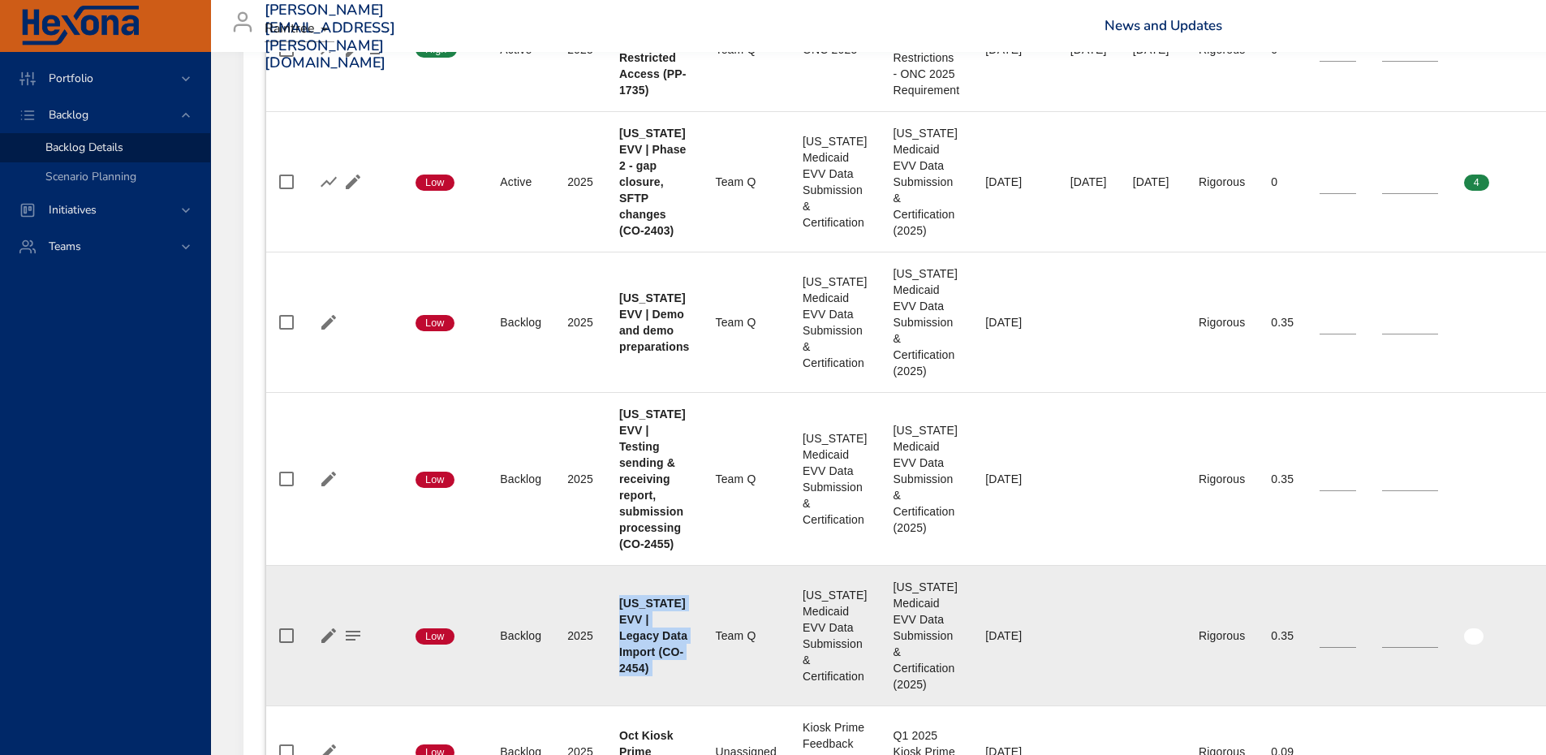
click at [700, 577] on td "Project [US_STATE] EVV | Legacy Data Import (CO-2454)" at bounding box center [654, 636] width 97 height 140
click at [709, 621] on td "Team Team Q" at bounding box center [746, 636] width 87 height 140
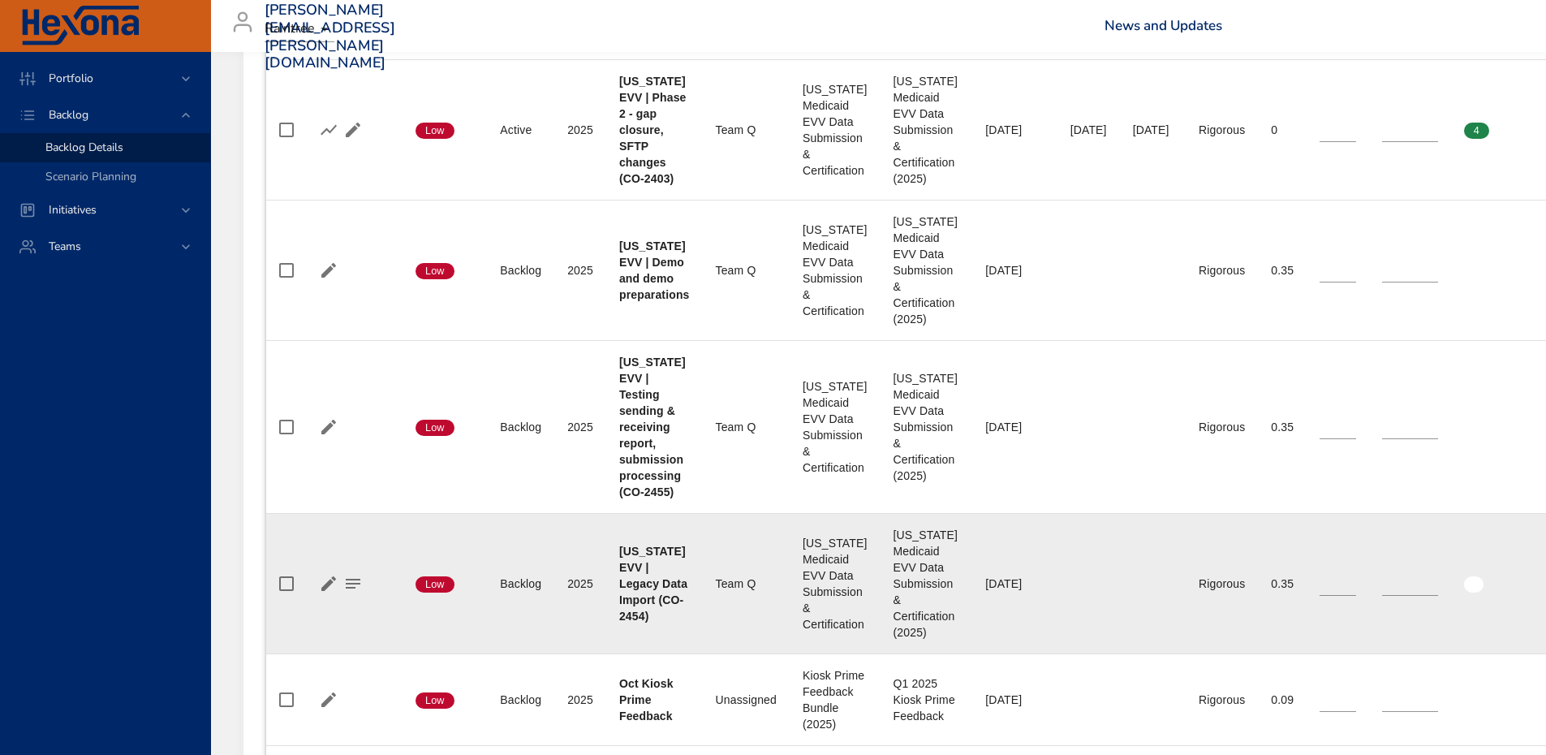
scroll to position [893, 0]
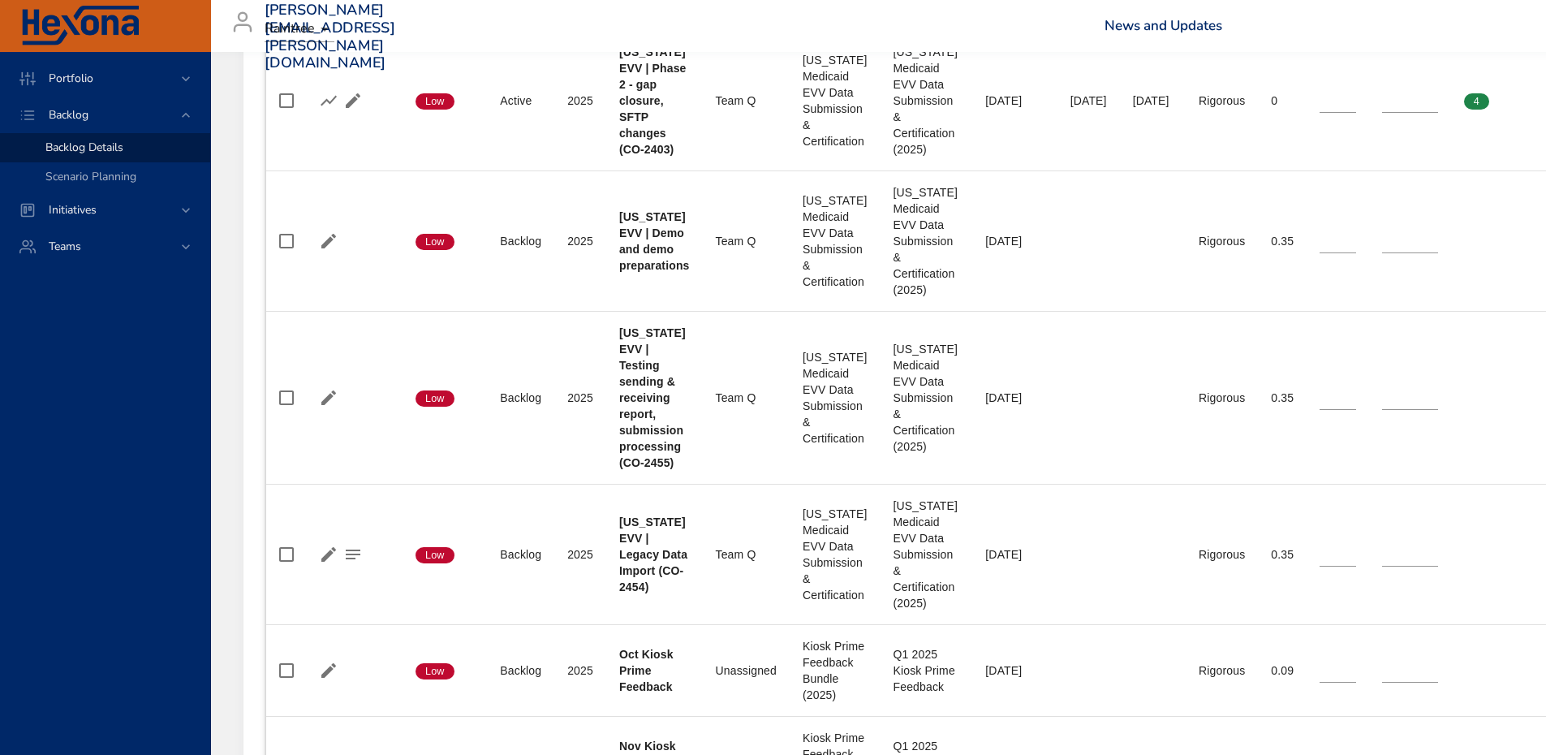
click at [67, 501] on div "Portfolio Backlog Backlog Details Scenario Planning Initiatives Teams" at bounding box center [105, 403] width 211 height 703
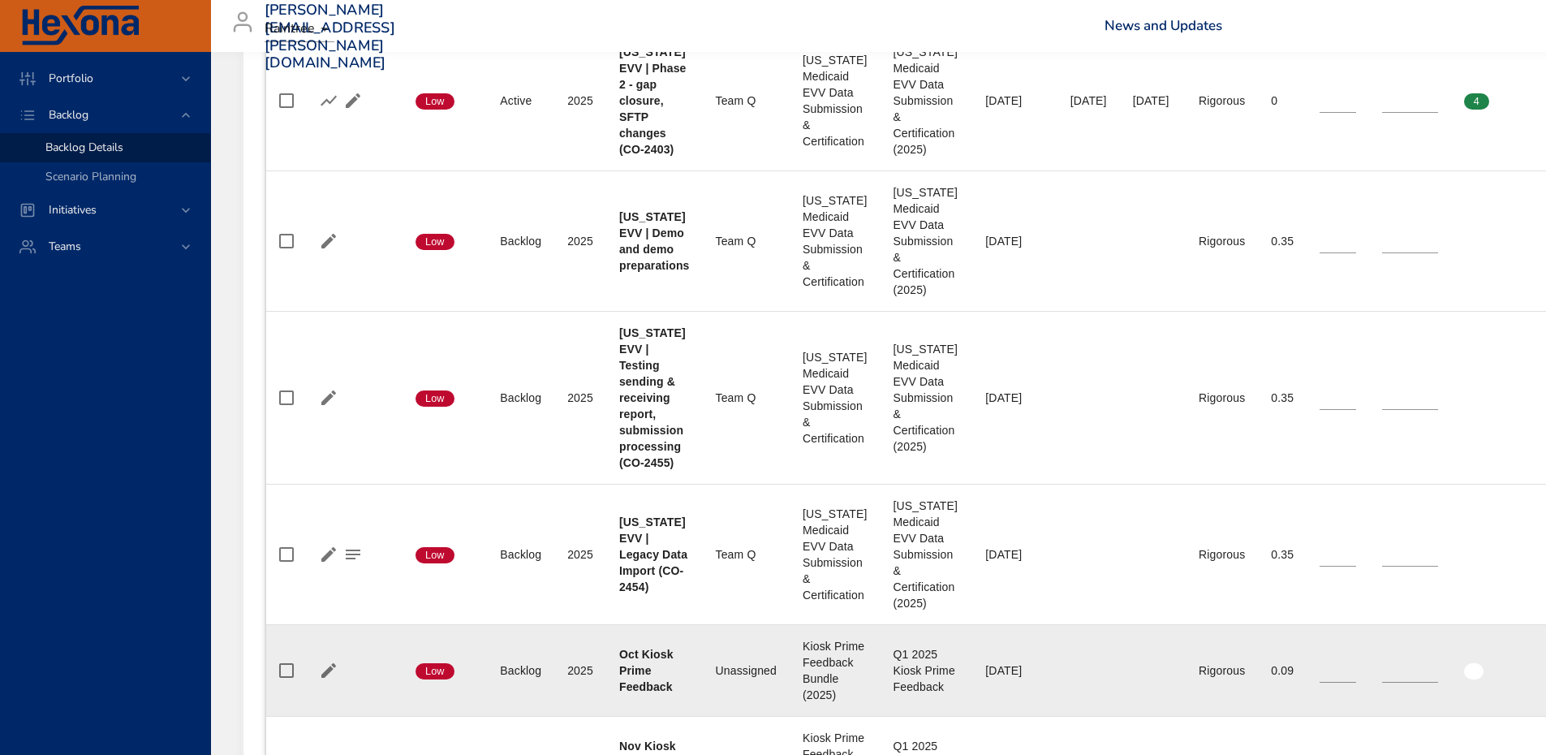
click at [520, 698] on td "Status Backlog" at bounding box center [520, 671] width 67 height 92
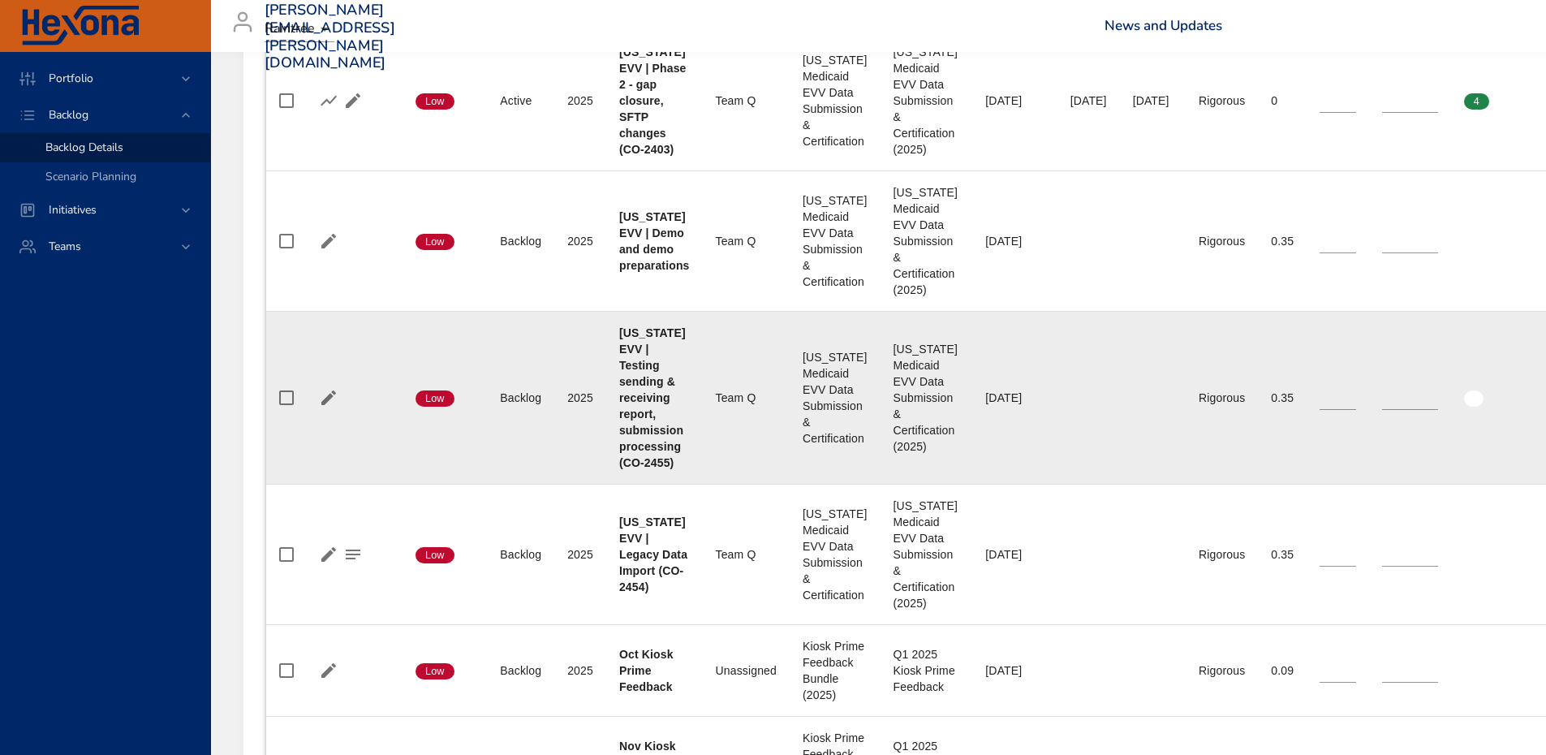
scroll to position [406, 0]
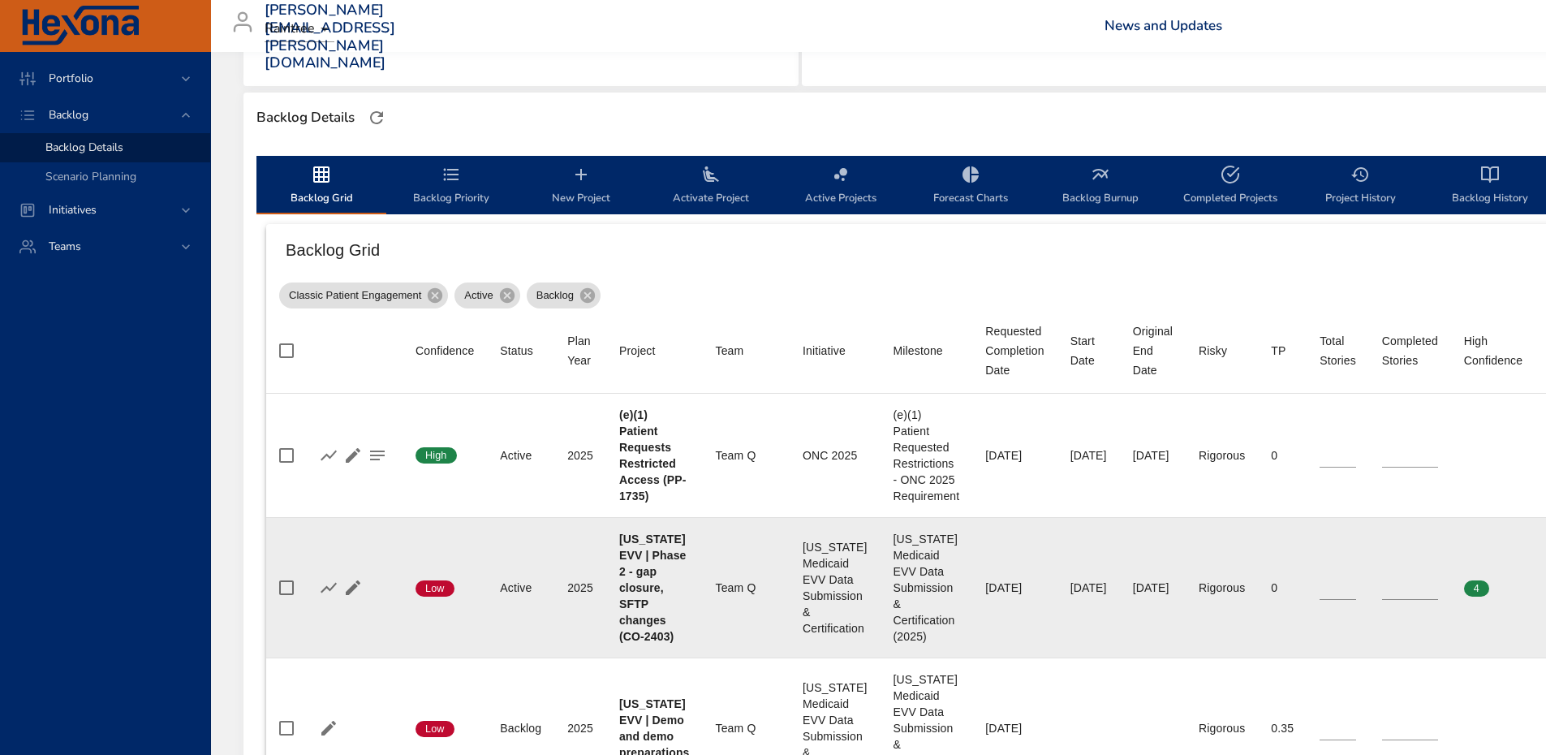
drag, startPoint x: 1096, startPoint y: 661, endPoint x: 878, endPoint y: 616, distance: 222.0
click at [1096, 661] on td "Start Date" at bounding box center [1088, 728] width 62 height 140
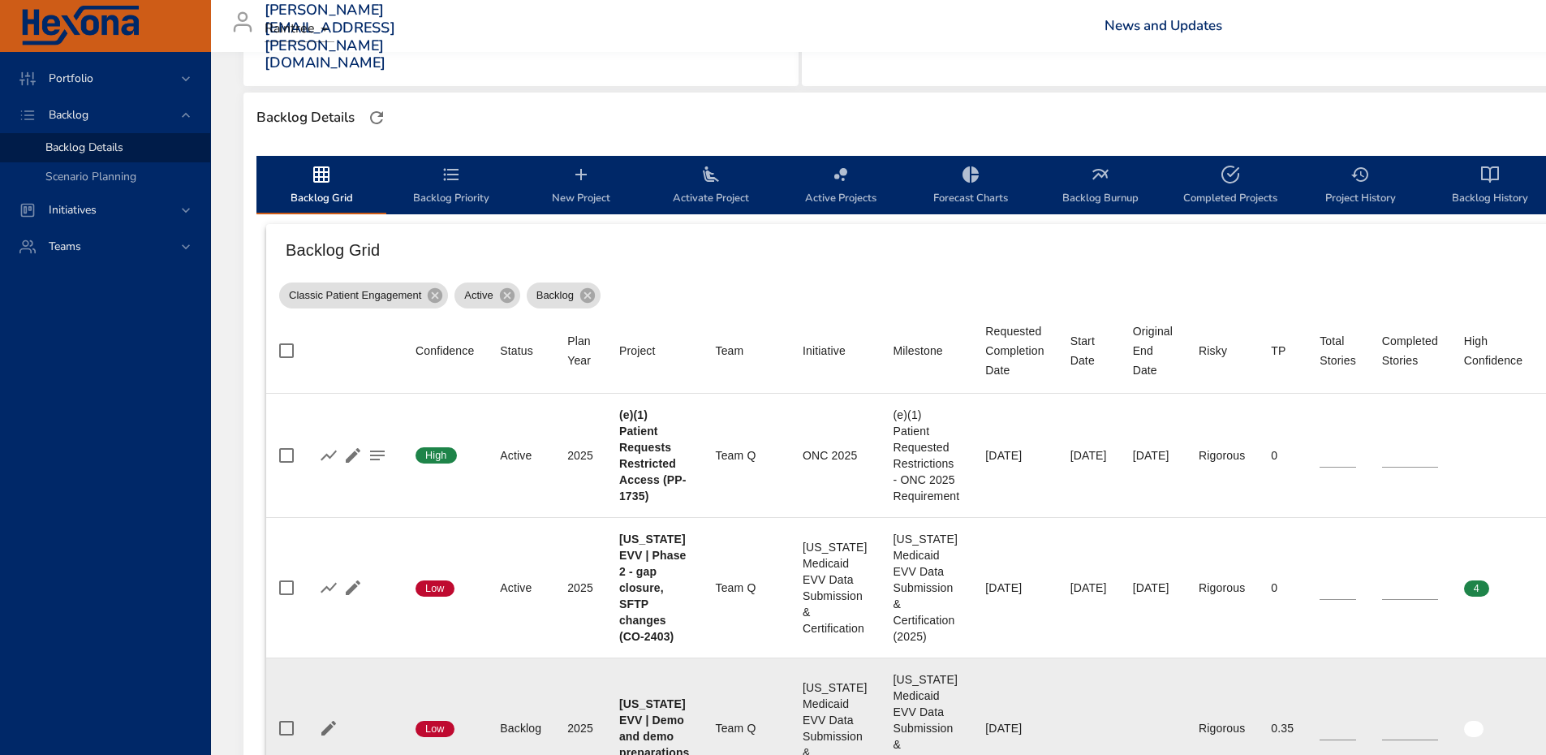
click at [1186, 687] on td "Original End Date" at bounding box center [1153, 728] width 66 height 140
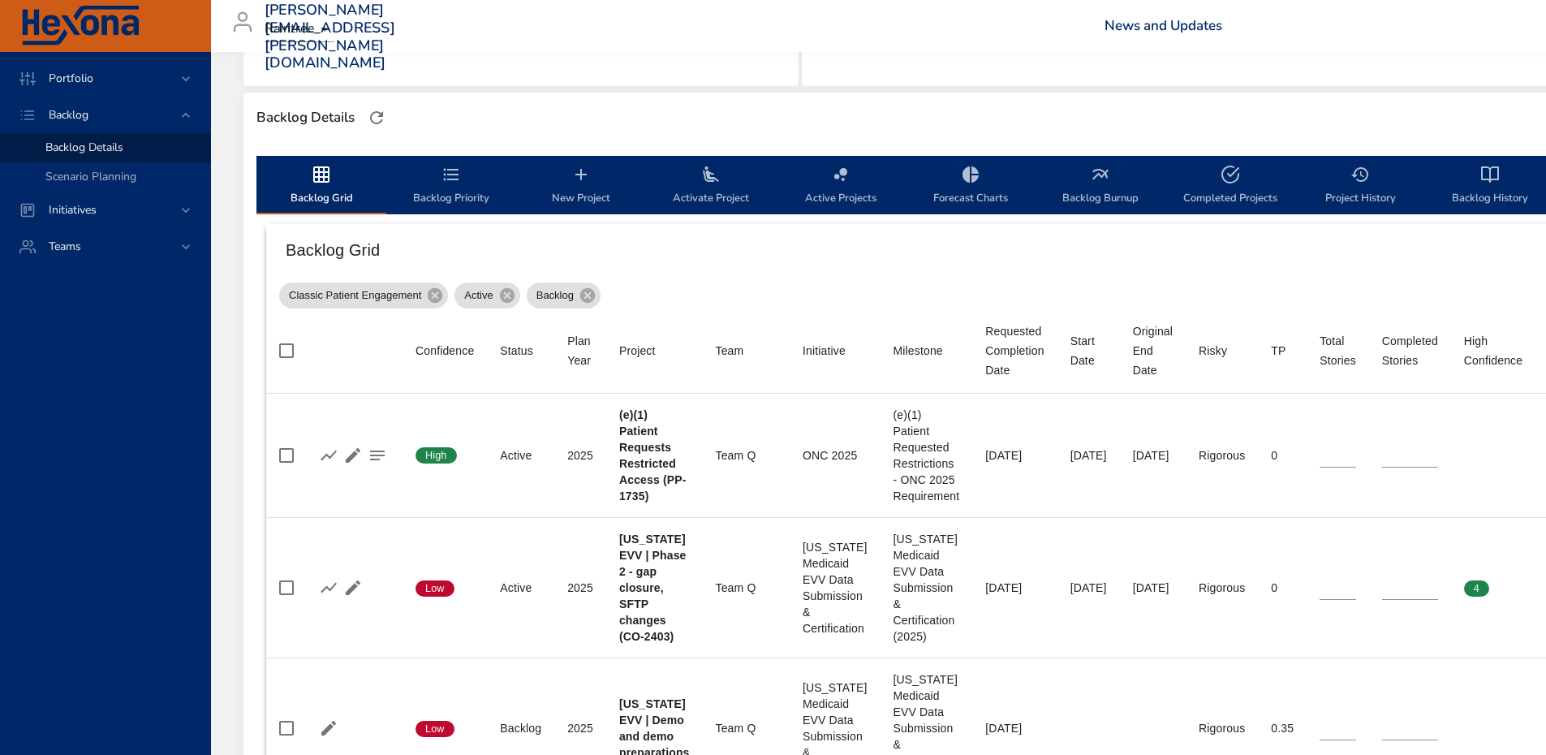
click at [1462, 119] on div "Backlog Details" at bounding box center [1080, 118] width 1656 height 34
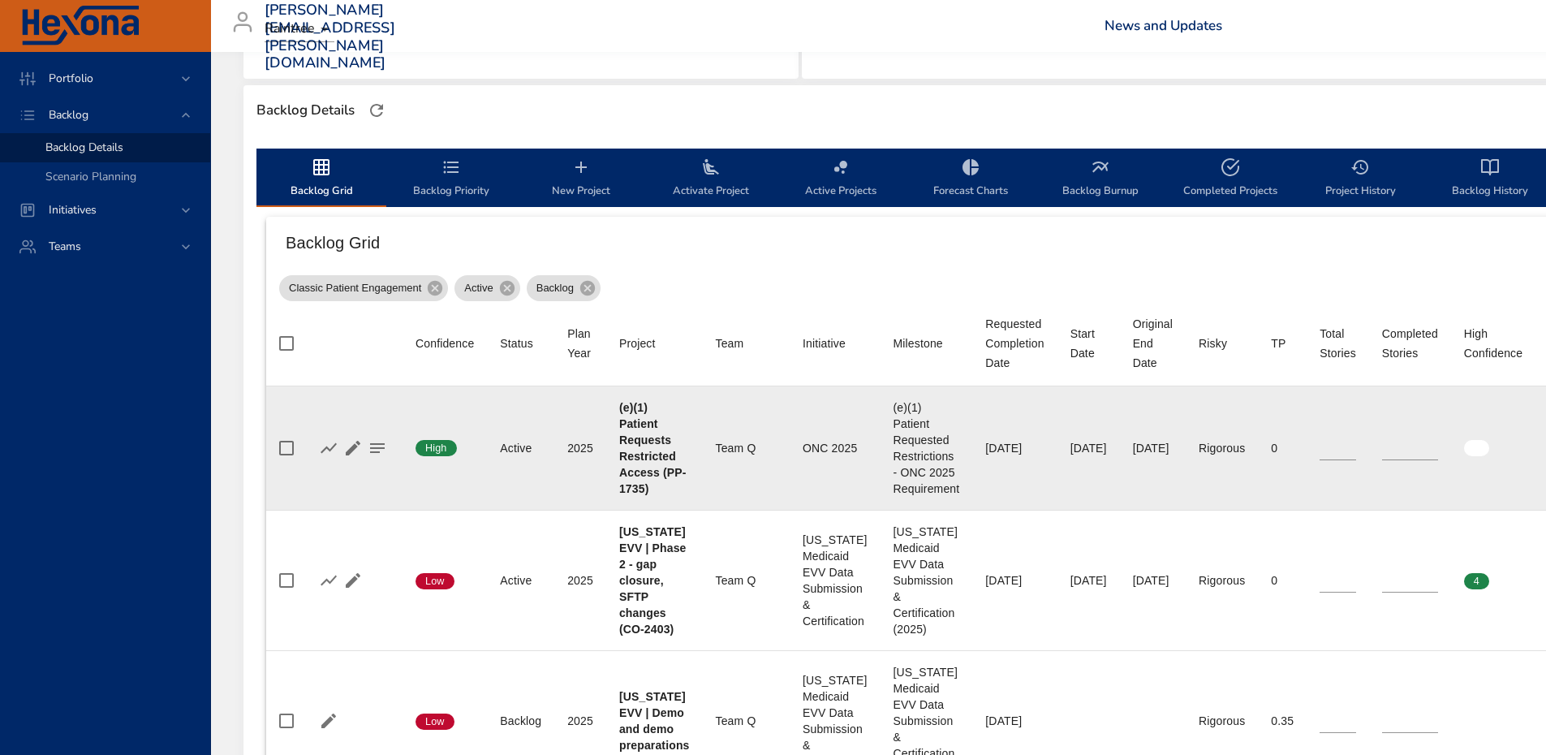
scroll to position [325, 0]
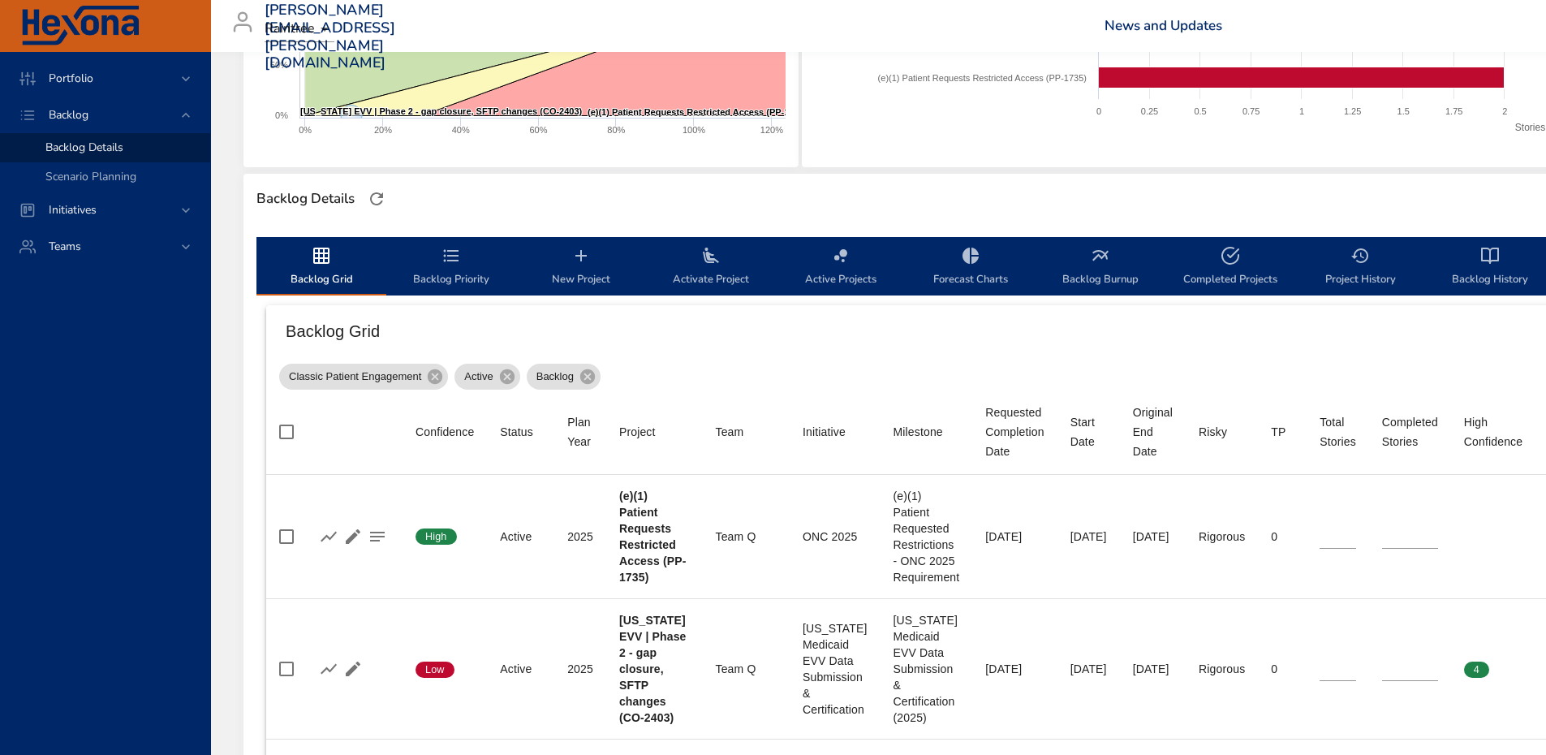
click at [123, 515] on div "Portfolio Backlog Backlog Details Scenario Planning Initiatives Teams" at bounding box center [105, 403] width 211 height 703
click at [109, 574] on div "Portfolio Backlog Backlog Details Scenario Planning Initiatives Teams" at bounding box center [105, 403] width 211 height 703
